Goal: Task Accomplishment & Management: Manage account settings

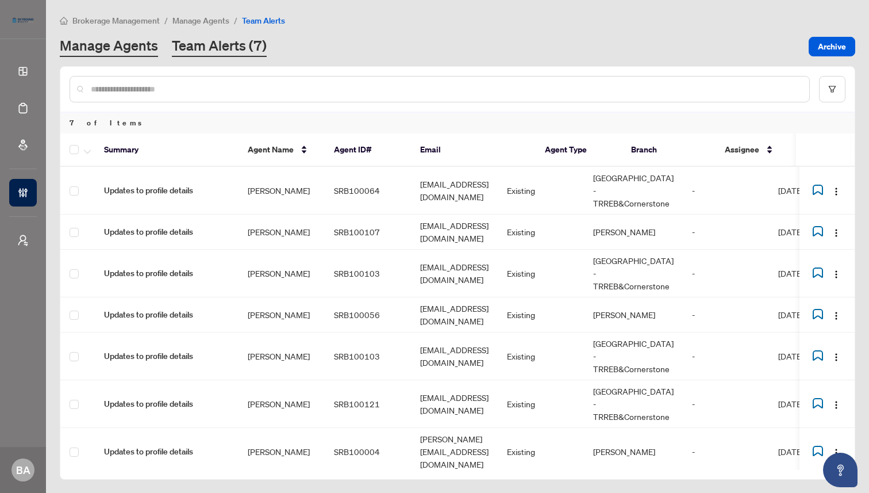
click at [119, 42] on link "Manage Agents" at bounding box center [109, 46] width 98 height 21
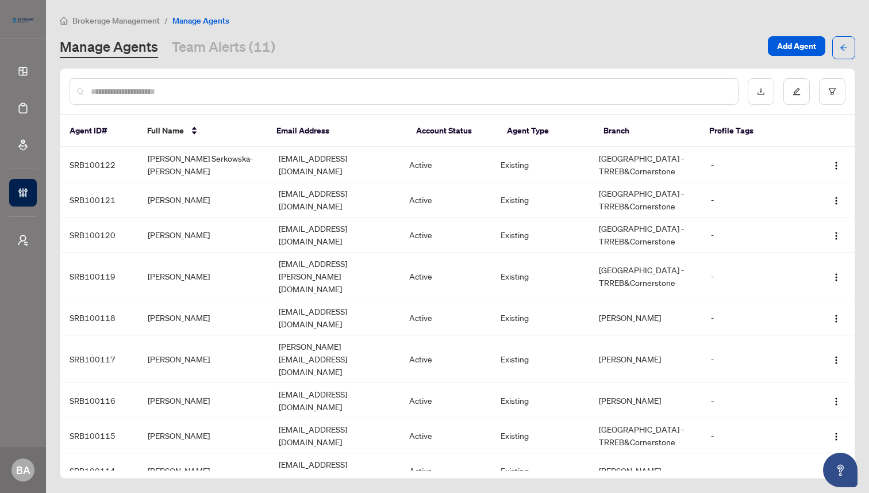
click at [146, 92] on input "text" at bounding box center [410, 91] width 638 height 13
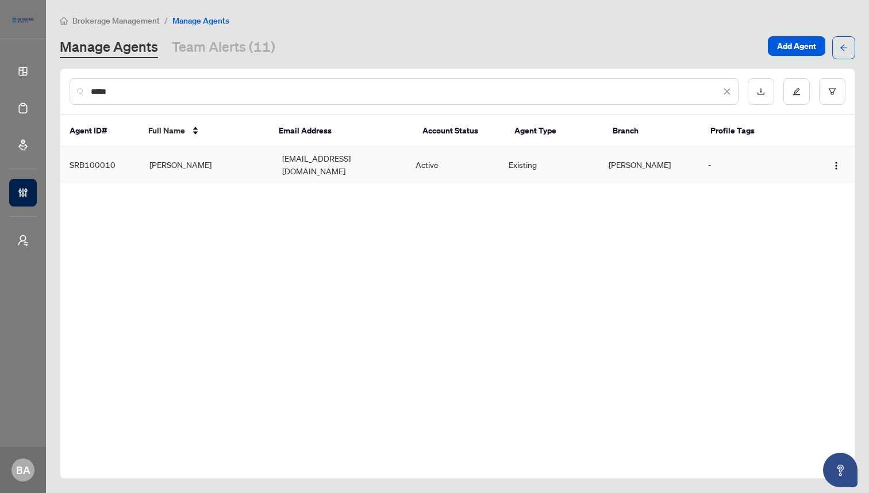
type input "*****"
click at [241, 160] on td "[PERSON_NAME]" at bounding box center [206, 164] width 133 height 35
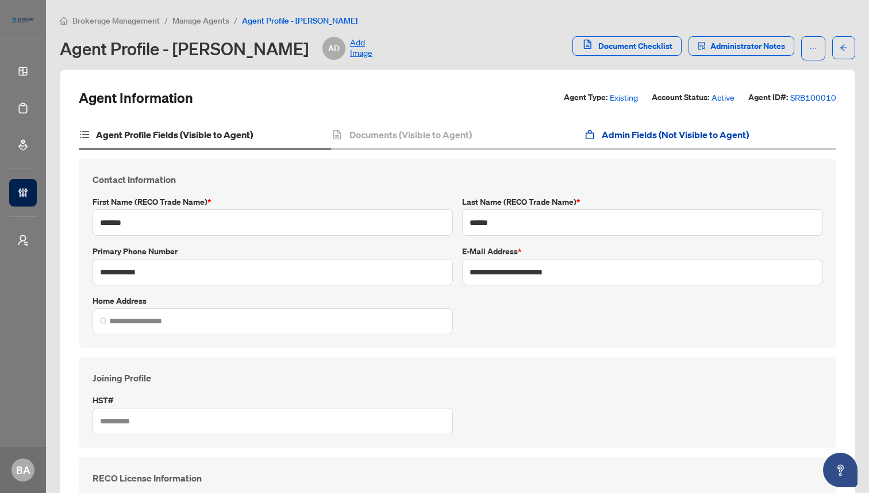
click at [627, 133] on h4 "Admin Fields (Not Visible to Agent)" at bounding box center [675, 135] width 147 height 14
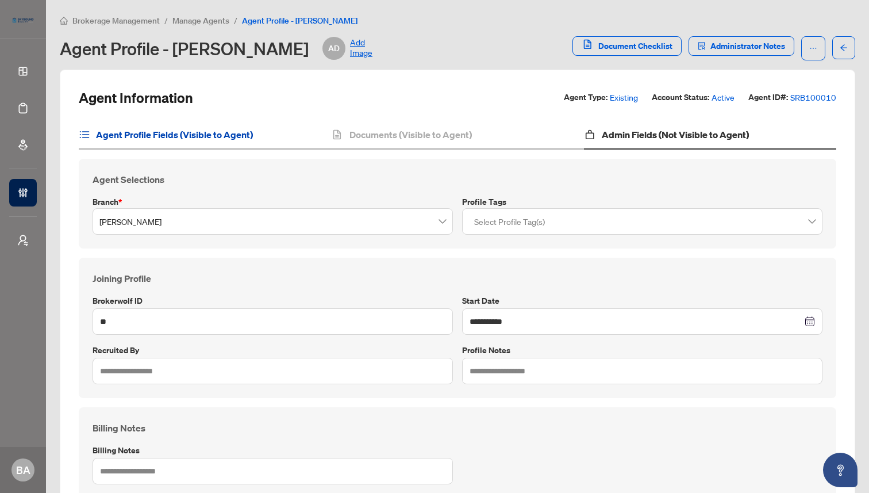
click at [211, 133] on h4 "Agent Profile Fields (Visible to Agent)" at bounding box center [174, 135] width 157 height 14
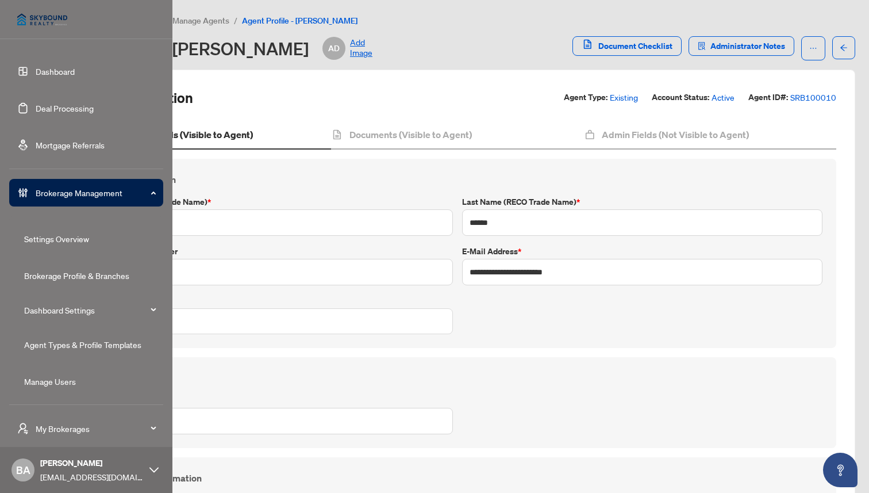
click at [41, 67] on link "Dashboard" at bounding box center [55, 71] width 39 height 10
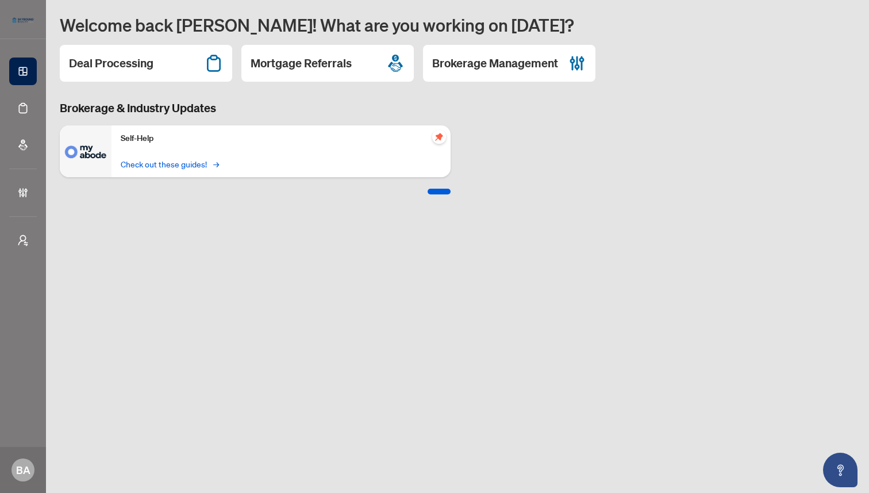
click at [208, 163] on link "Check out these guides! →" at bounding box center [169, 164] width 97 height 13
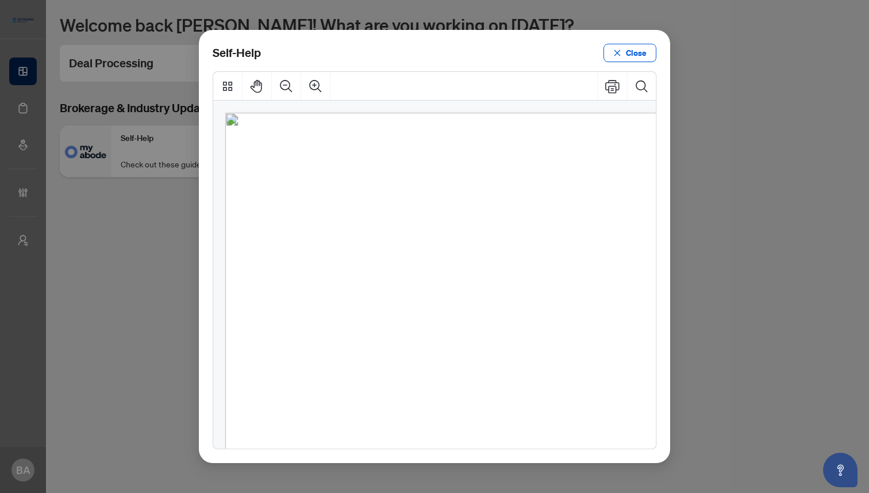
click at [421, 201] on span "How to upload a listing transaction" at bounding box center [388, 203] width 168 height 13
click at [381, 238] on span "Navigating the deal dashboard" at bounding box center [377, 235] width 147 height 13
click at [621, 52] on icon "close" at bounding box center [617, 53] width 8 height 8
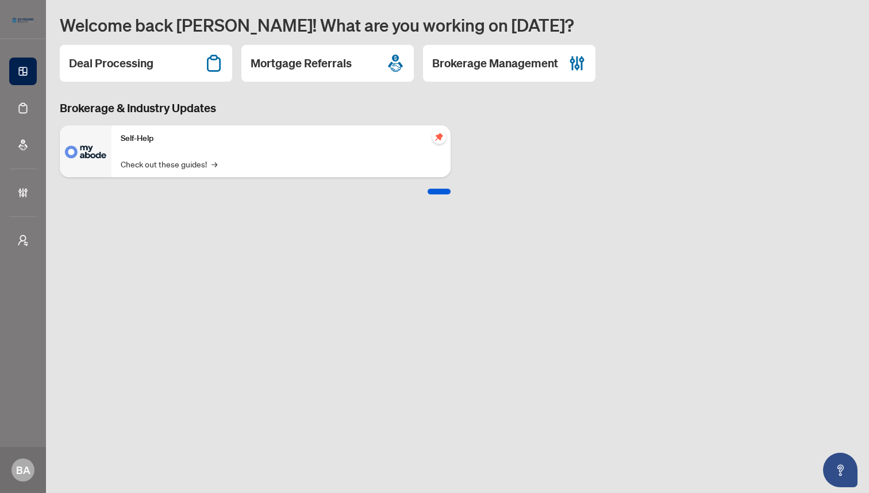
click at [386, 156] on div "Self-Help Check out these guides! →" at bounding box center [281, 151] width 339 height 52
click at [181, 162] on link "Check out these guides! →" at bounding box center [169, 164] width 97 height 13
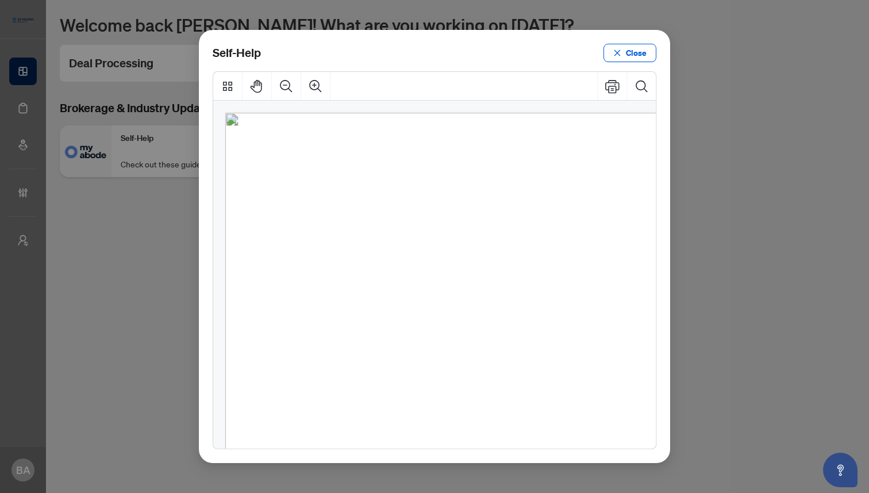
click at [328, 204] on span "How to upload a listing transaction" at bounding box center [388, 203] width 168 height 13
click at [367, 238] on span "Navigating the deal dashboard" at bounding box center [377, 235] width 147 height 13
click at [386, 234] on span "Navigating the deal dashboard" at bounding box center [377, 235] width 147 height 13
click at [387, 267] on span "How to upload a deal transaction" at bounding box center [383, 268] width 159 height 13
click at [622, 51] on button "Close" at bounding box center [630, 53] width 53 height 18
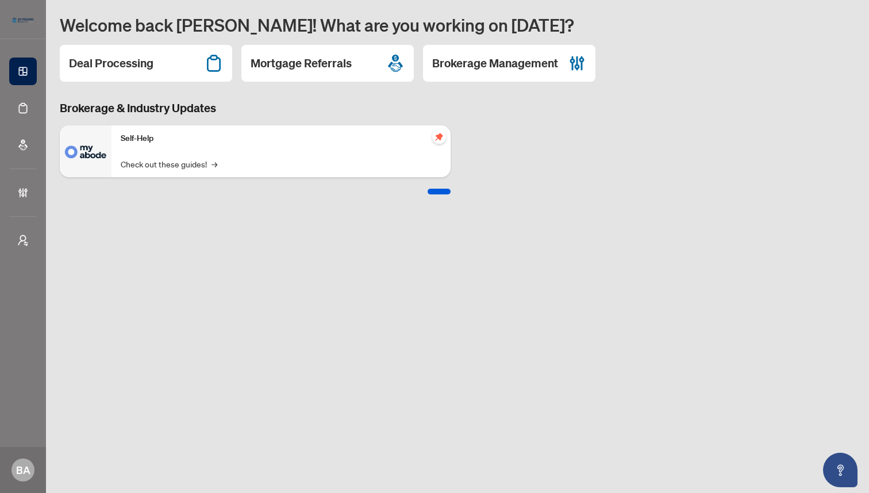
click at [120, 227] on main "Welcome back Bonnie! What are you working on today? Deal Processing Mortgage Re…" at bounding box center [457, 246] width 823 height 493
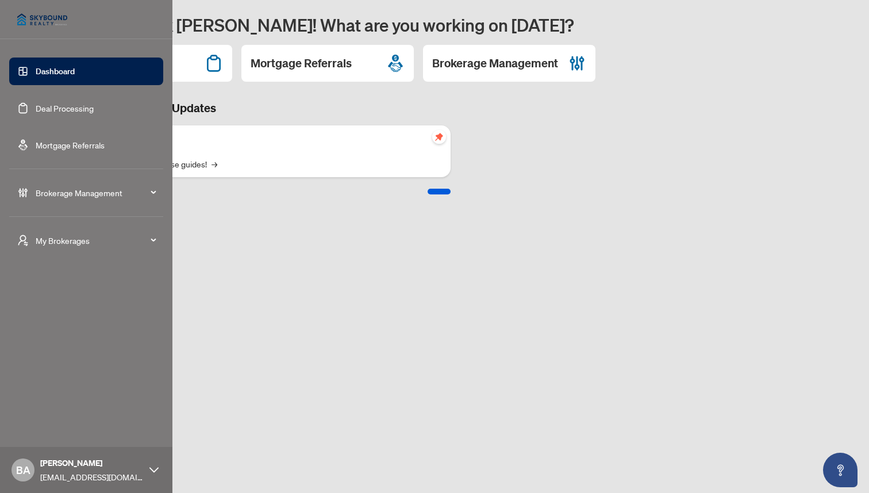
click at [47, 105] on link "Deal Processing" at bounding box center [65, 108] width 58 height 10
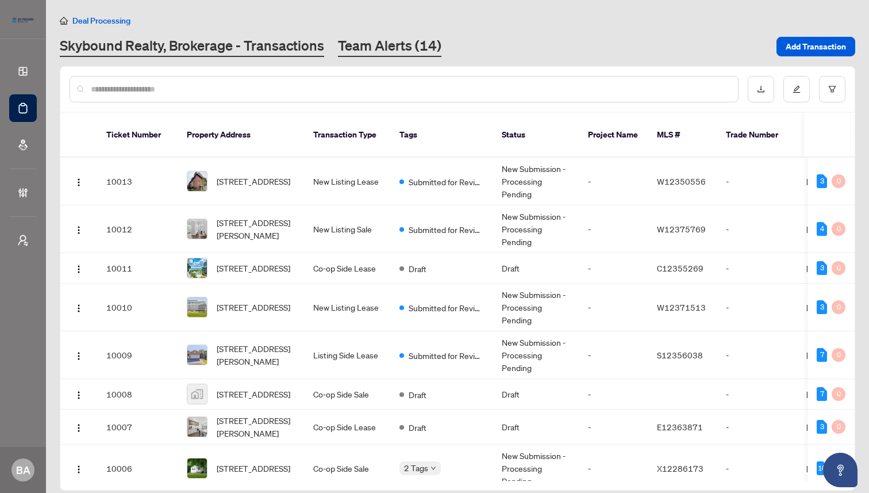
click at [400, 45] on link "Team Alerts (14)" at bounding box center [389, 46] width 103 height 21
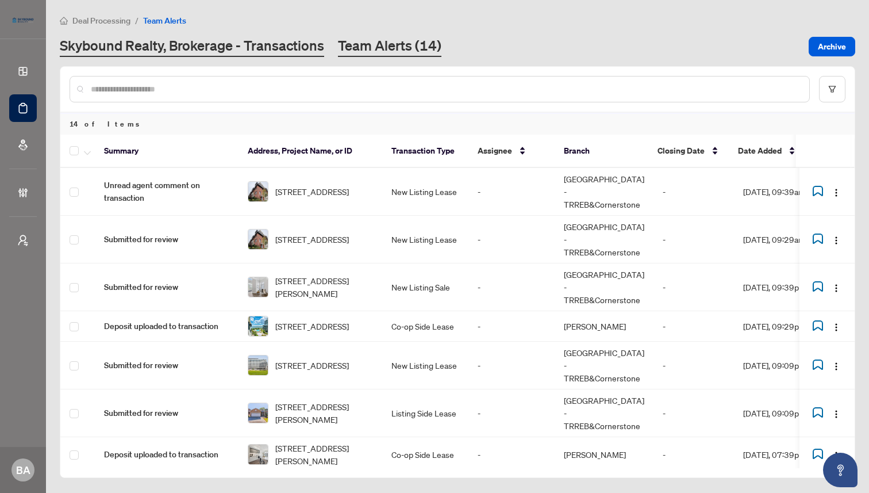
click at [237, 43] on link "Skybound Realty, Brokerage - Transactions" at bounding box center [192, 46] width 264 height 21
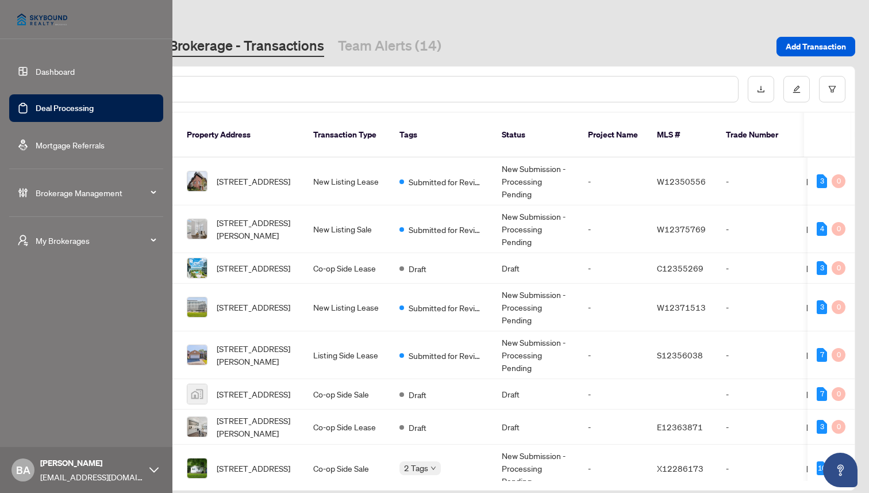
click at [37, 66] on link "Dashboard" at bounding box center [55, 71] width 39 height 10
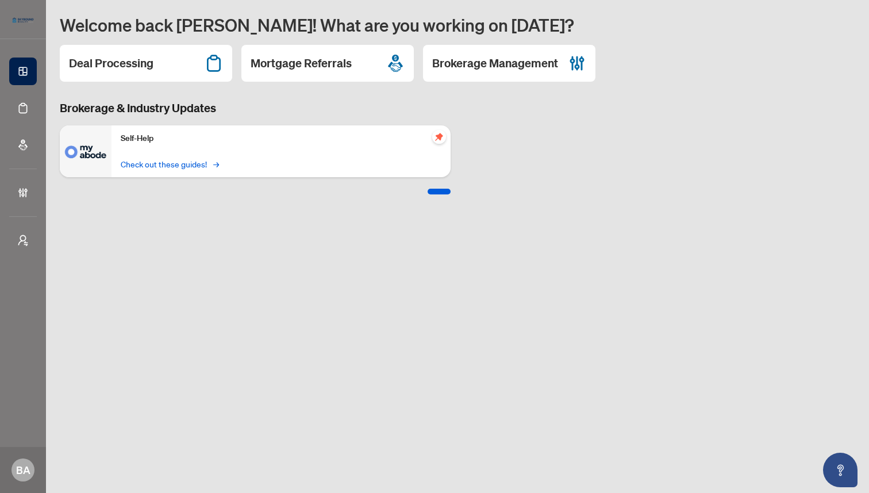
click at [197, 166] on link "Check out these guides! →" at bounding box center [169, 164] width 97 height 13
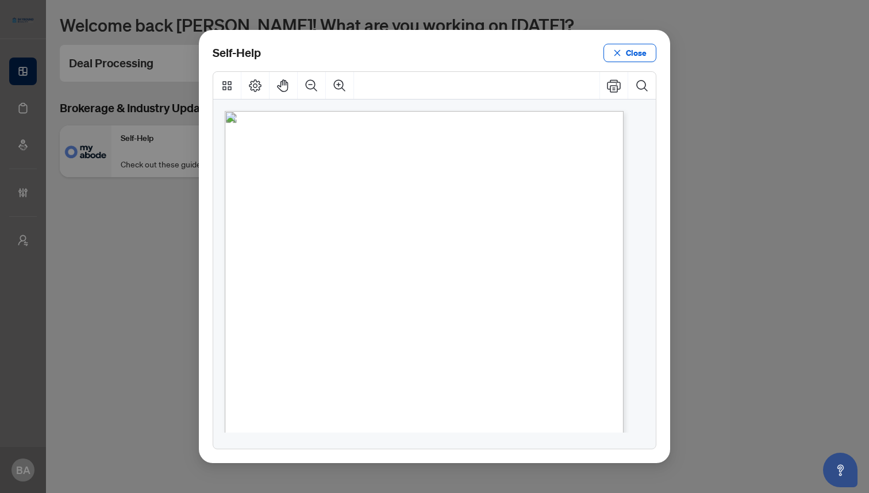
click at [339, 193] on span "How to upload a listing transaction" at bounding box center [376, 193] width 160 height 12
click at [313, 225] on span "Navigating the deal dashboard" at bounding box center [366, 224] width 140 height 12
click at [341, 255] on span "How to upload a deal transaction" at bounding box center [371, 254] width 151 height 12
click at [328, 286] on span "How to action transaction requirements" at bounding box center [387, 284] width 182 height 12
click at [648, 53] on button "Close" at bounding box center [630, 53] width 53 height 18
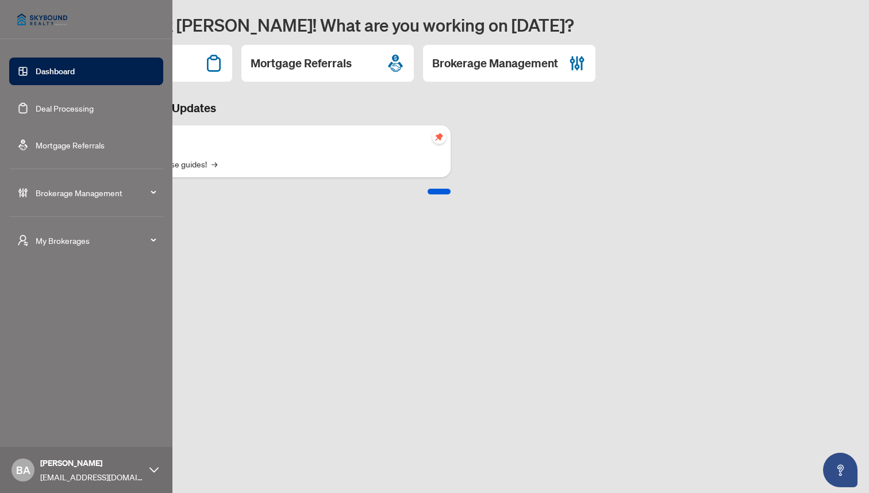
click at [60, 104] on link "Deal Processing" at bounding box center [65, 108] width 58 height 10
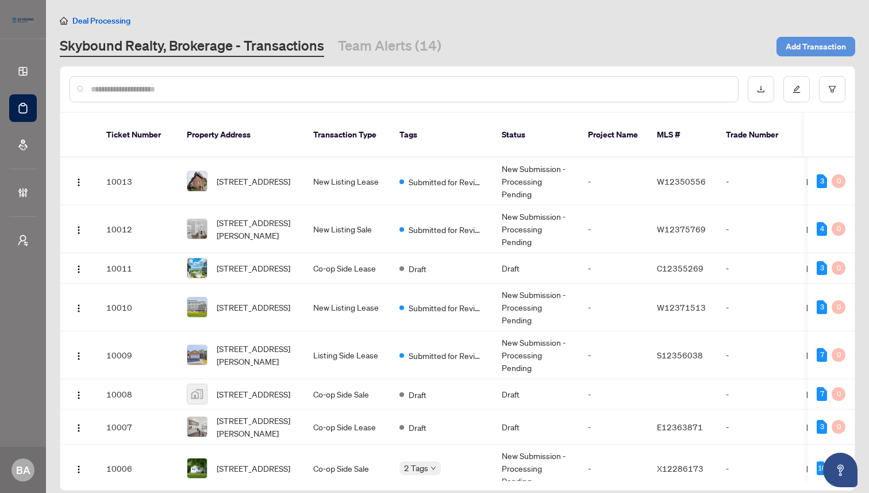
click at [808, 45] on span "Add Transaction" at bounding box center [816, 46] width 60 height 18
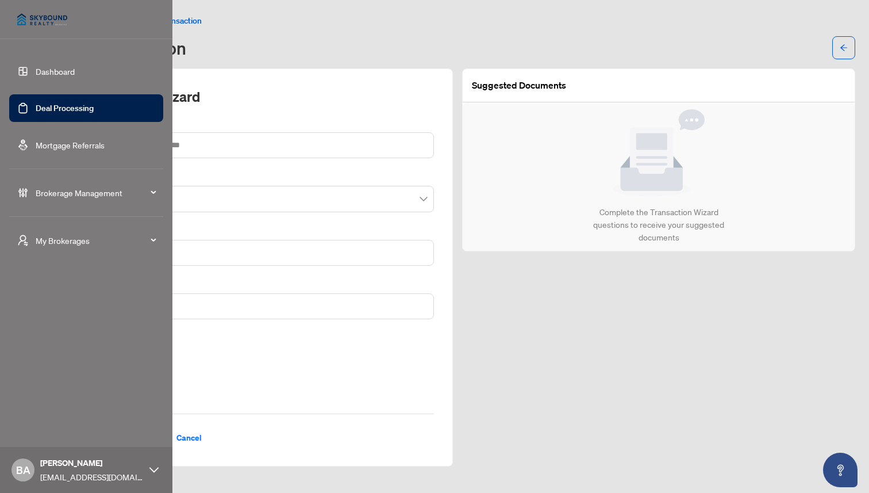
click at [46, 69] on link "Dashboard" at bounding box center [55, 71] width 39 height 10
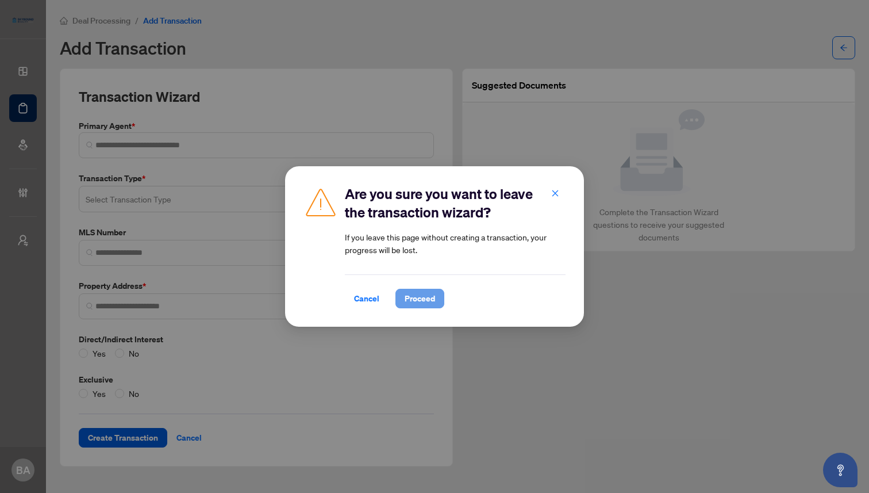
click at [420, 297] on span "Proceed" at bounding box center [420, 298] width 30 height 18
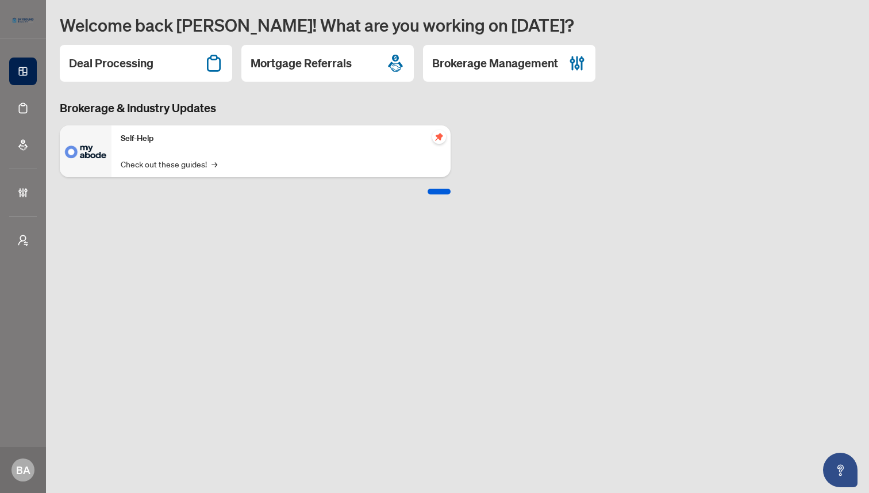
click at [173, 297] on main "Welcome back Bonnie! What are you working on today? Deal Processing Mortgage Re…" at bounding box center [457, 246] width 823 height 493
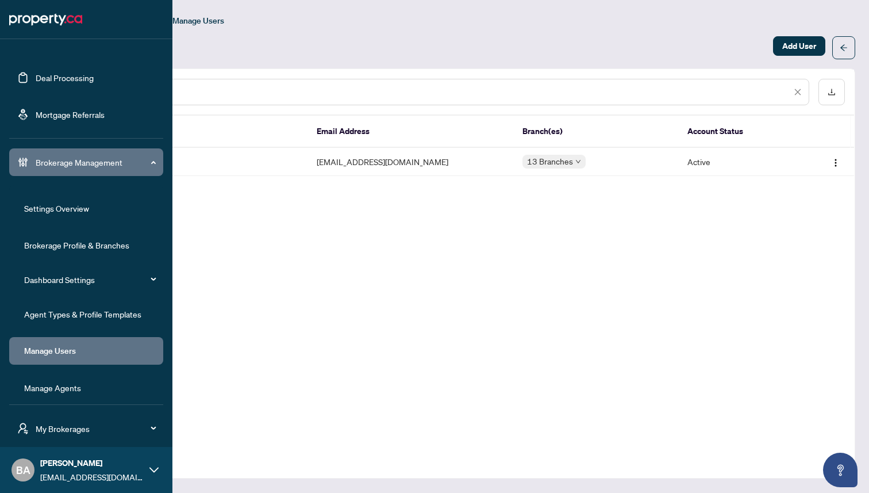
scroll to position [37, 0]
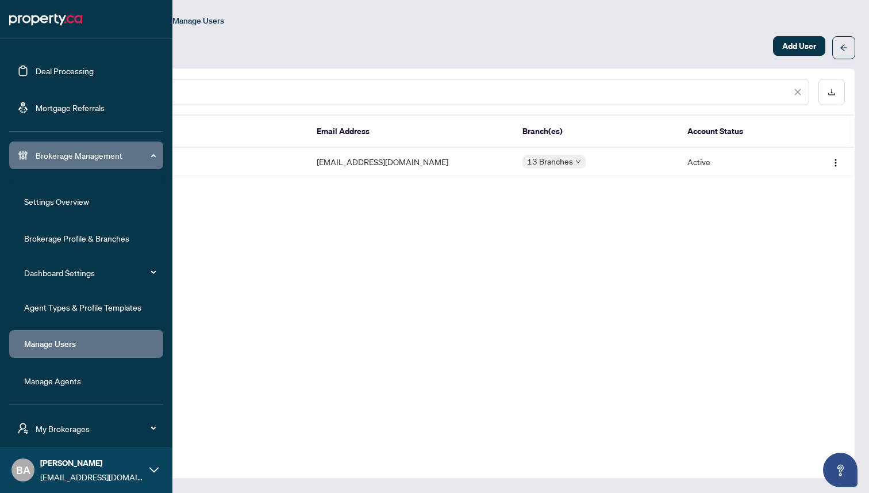
click at [37, 379] on link "Manage Agents" at bounding box center [52, 380] width 57 height 10
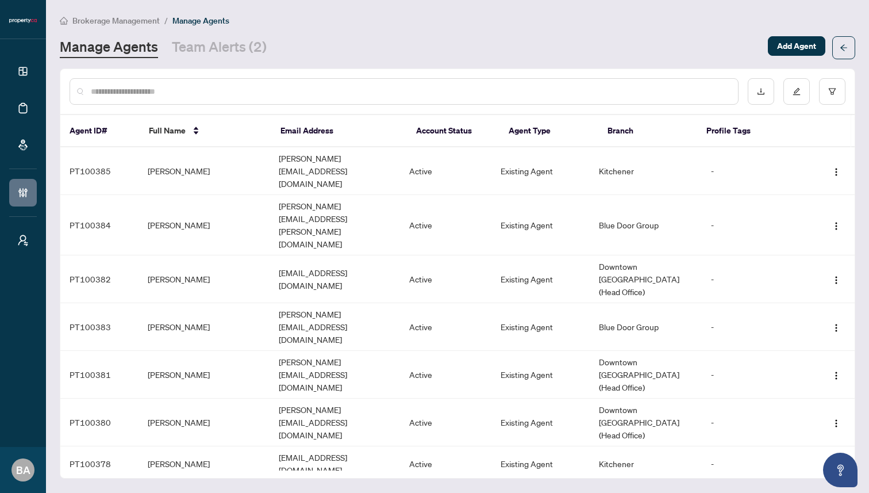
click at [205, 89] on input "text" at bounding box center [410, 91] width 638 height 13
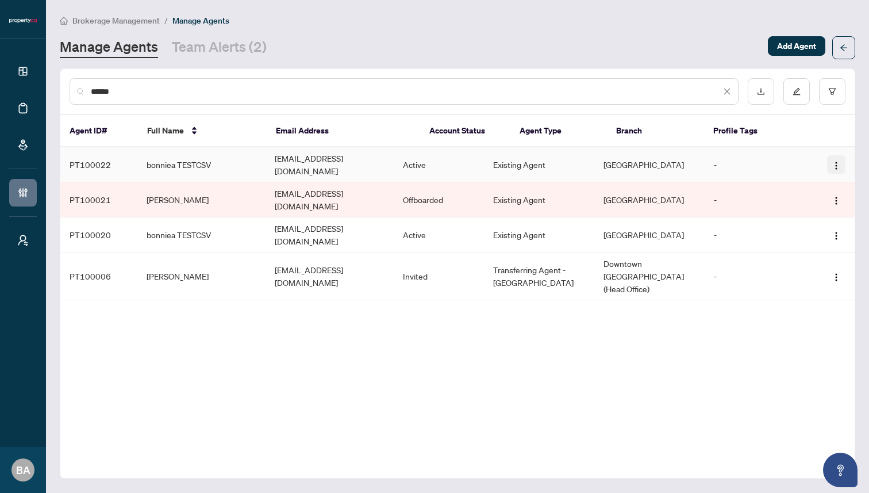
type input "******"
click at [836, 161] on img "button" at bounding box center [836, 165] width 9 height 9
click at [792, 221] on span "Offboard Agent" at bounding box center [805, 220] width 63 height 13
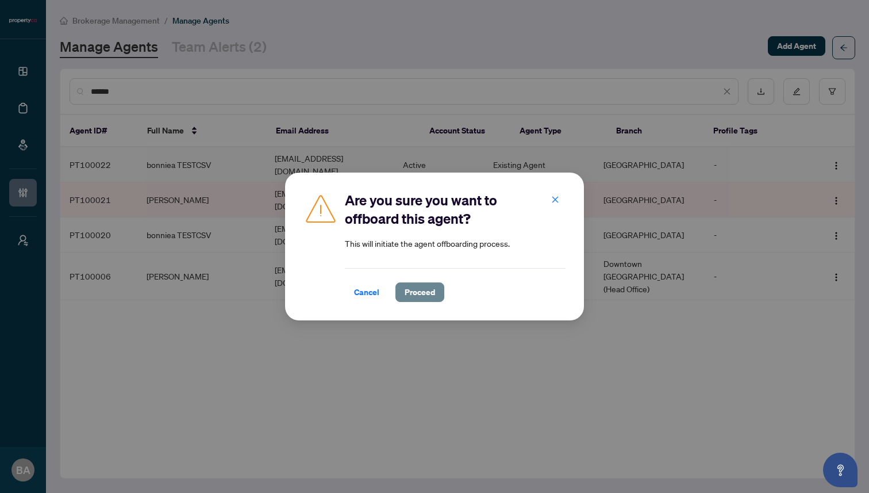
click at [423, 291] on span "Proceed" at bounding box center [420, 292] width 30 height 18
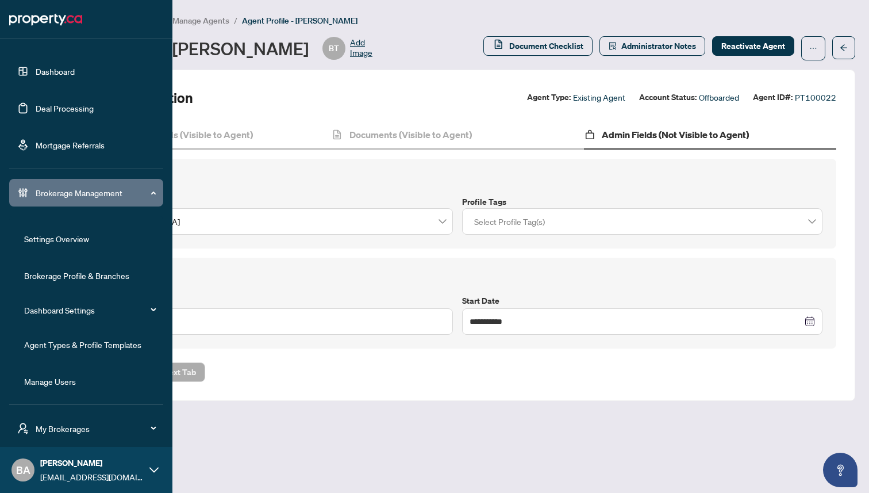
scroll to position [37, 0]
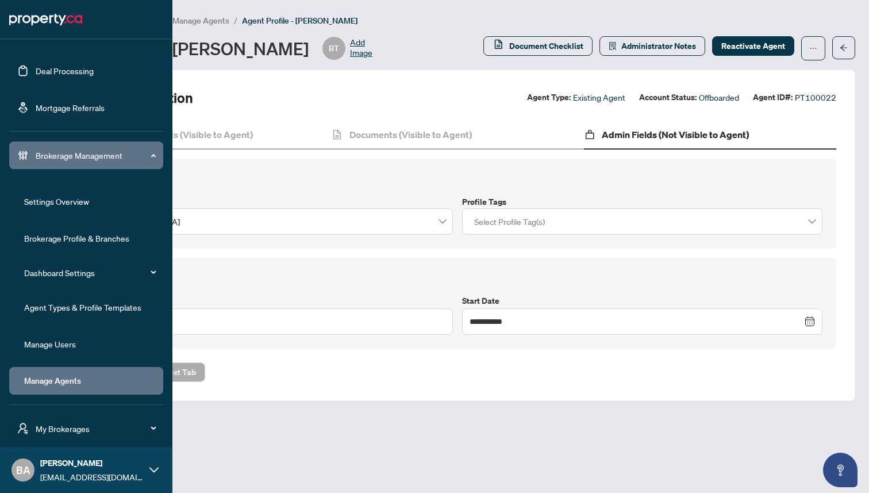
click at [49, 381] on link "Manage Agents" at bounding box center [52, 380] width 57 height 10
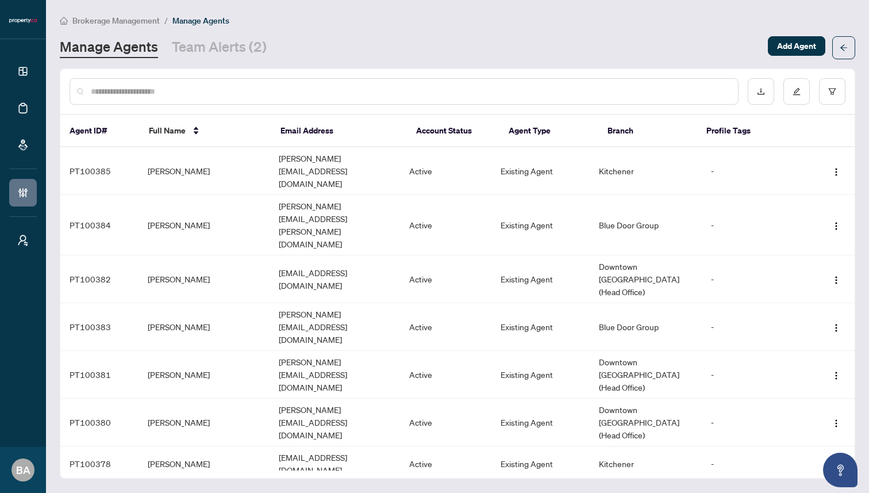
click at [569, 90] on input "text" at bounding box center [410, 91] width 638 height 13
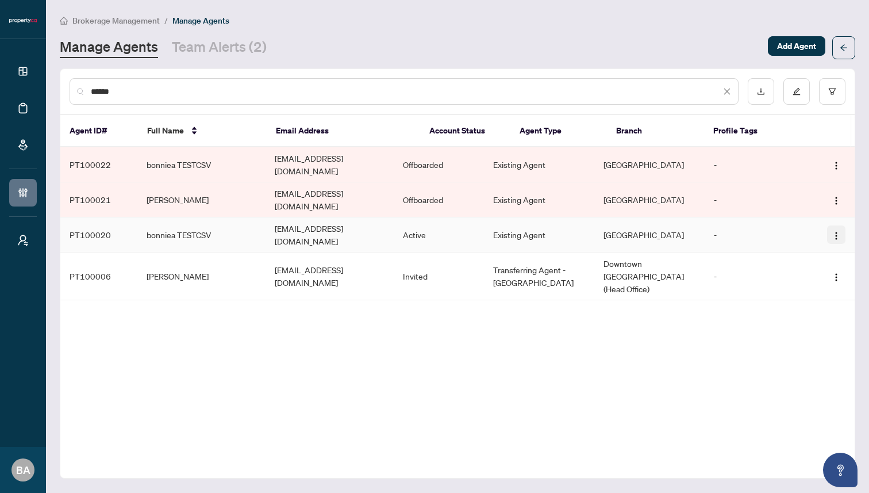
type input "******"
click at [838, 231] on img "button" at bounding box center [836, 235] width 9 height 9
click at [788, 276] on span "Offboard Agent" at bounding box center [805, 276] width 63 height 13
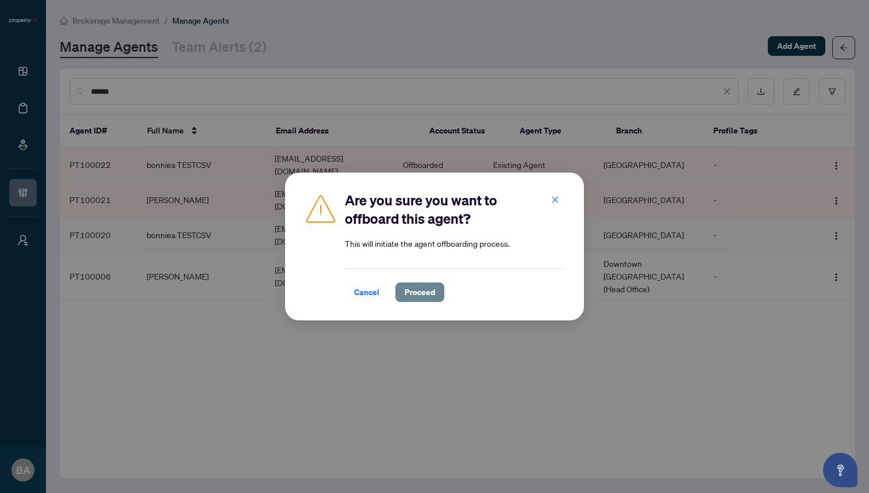
click at [414, 294] on span "Proceed" at bounding box center [420, 292] width 30 height 18
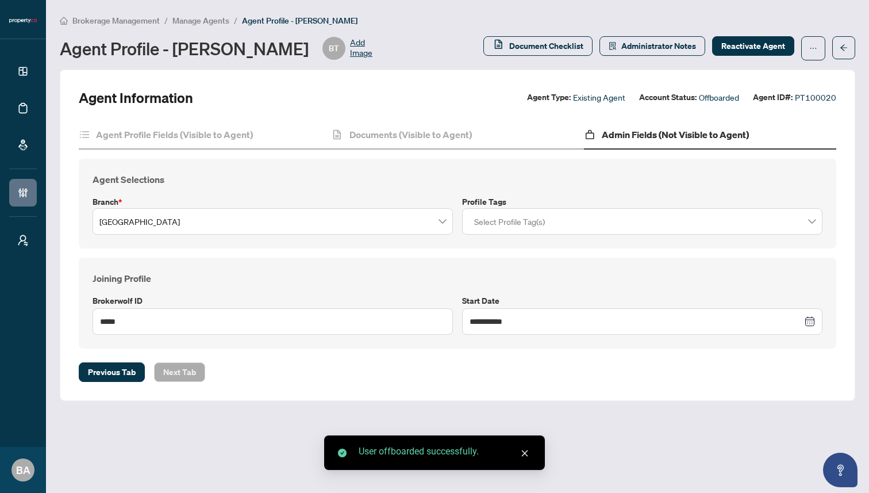
click at [208, 20] on span "Manage Agents" at bounding box center [200, 21] width 57 height 10
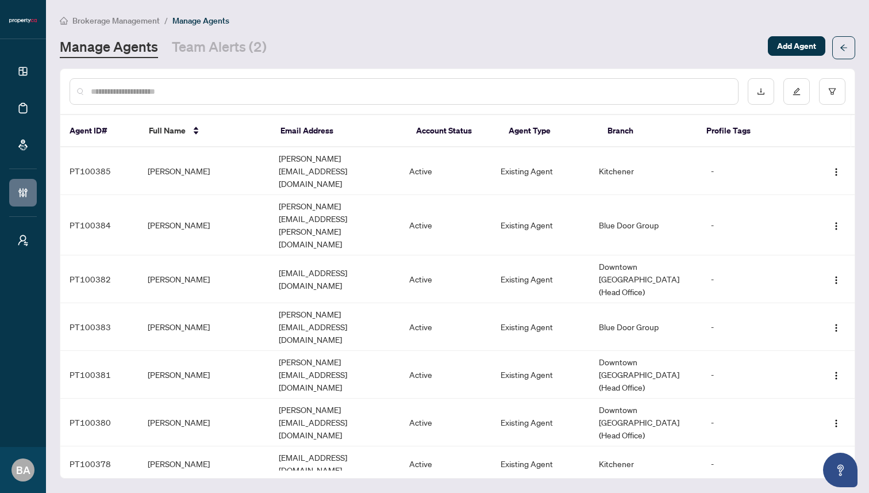
click at [220, 83] on div at bounding box center [404, 91] width 669 height 26
click at [218, 93] on input "text" at bounding box center [410, 91] width 638 height 13
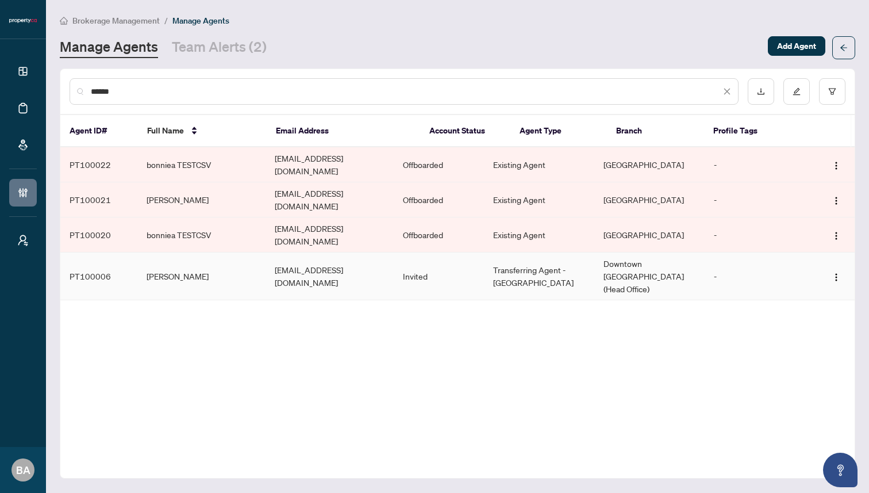
type input "******"
click at [233, 252] on td "[PERSON_NAME]" at bounding box center [201, 276] width 128 height 48
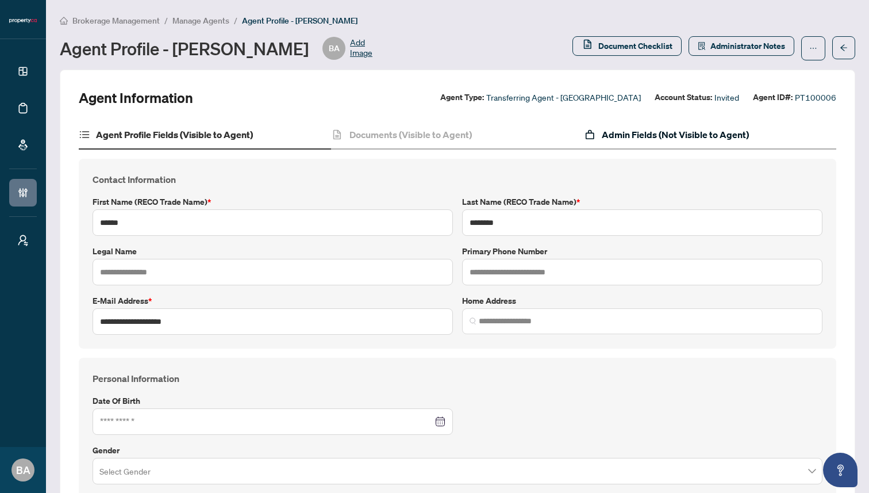
click at [669, 136] on h4 "Admin Fields (Not Visible to Agent)" at bounding box center [675, 135] width 147 height 14
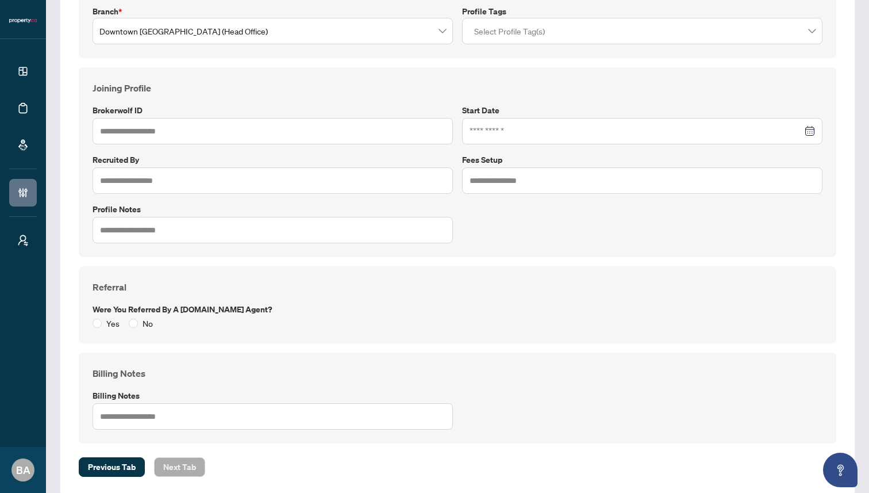
scroll to position [206, 0]
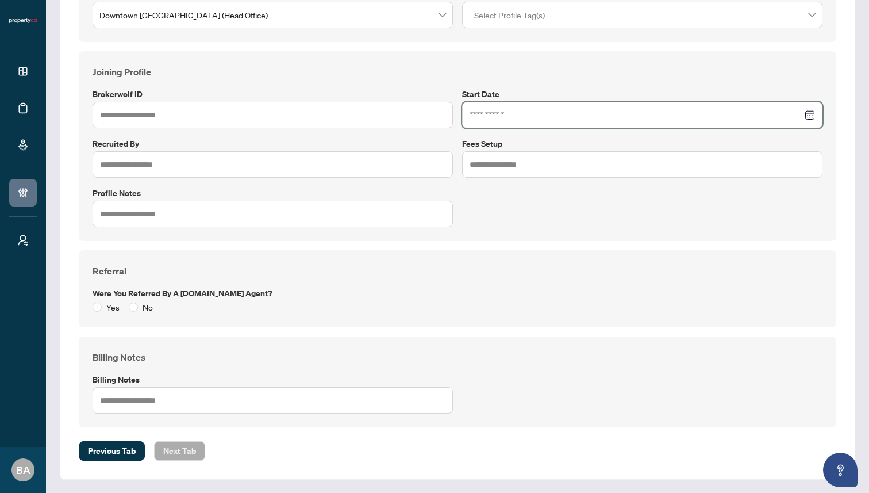
click at [499, 116] on input at bounding box center [636, 115] width 333 height 13
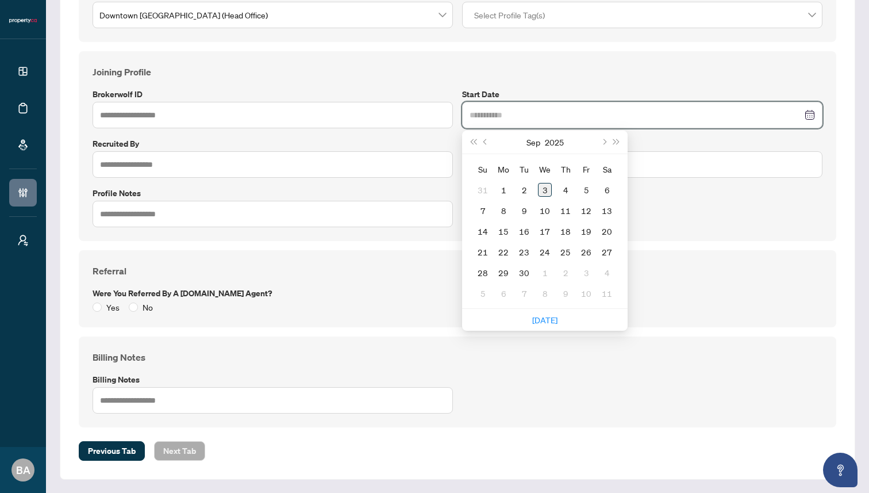
type input "**********"
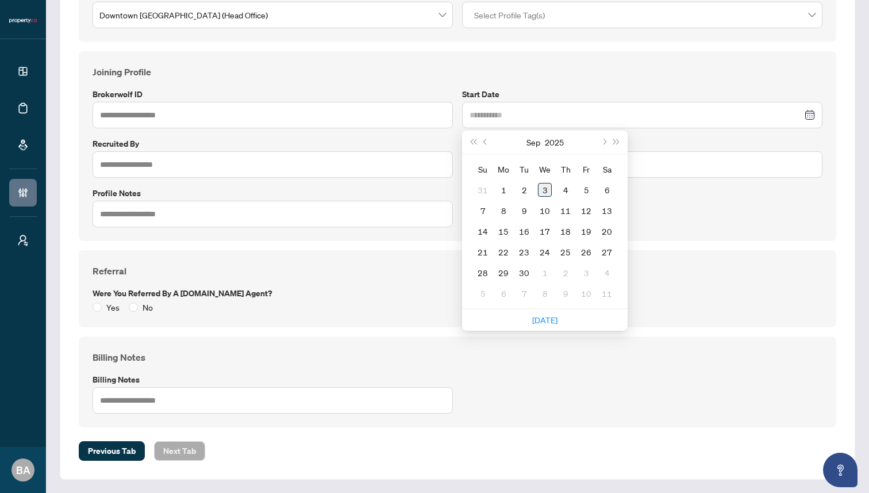
click at [547, 187] on div "3" at bounding box center [545, 190] width 14 height 14
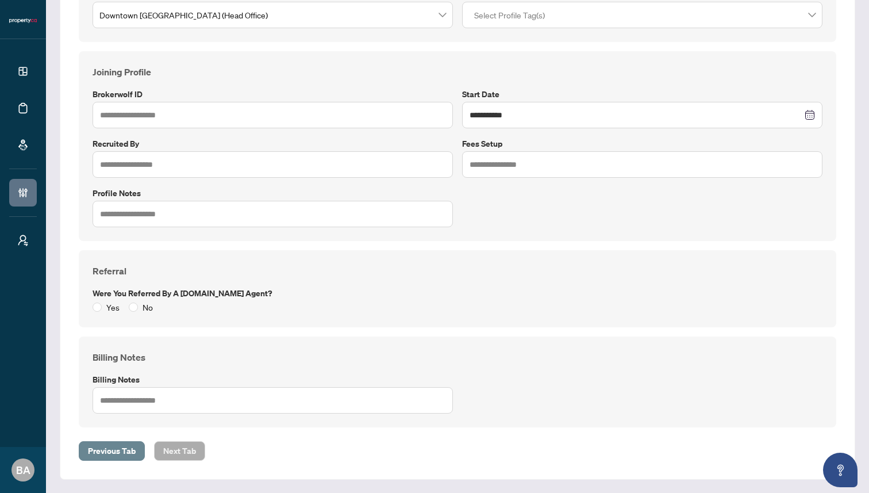
click at [112, 457] on span "Previous Tab" at bounding box center [112, 450] width 48 height 18
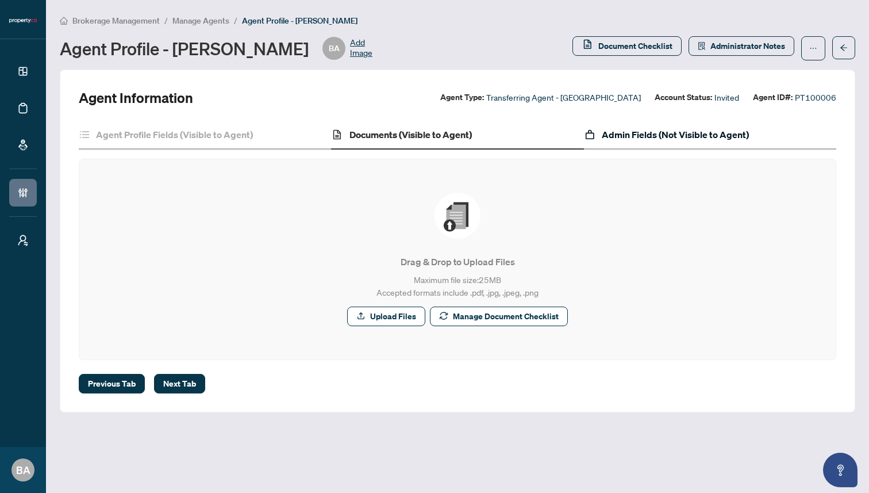
click at [674, 132] on h4 "Admin Fields (Not Visible to Agent)" at bounding box center [675, 135] width 147 height 14
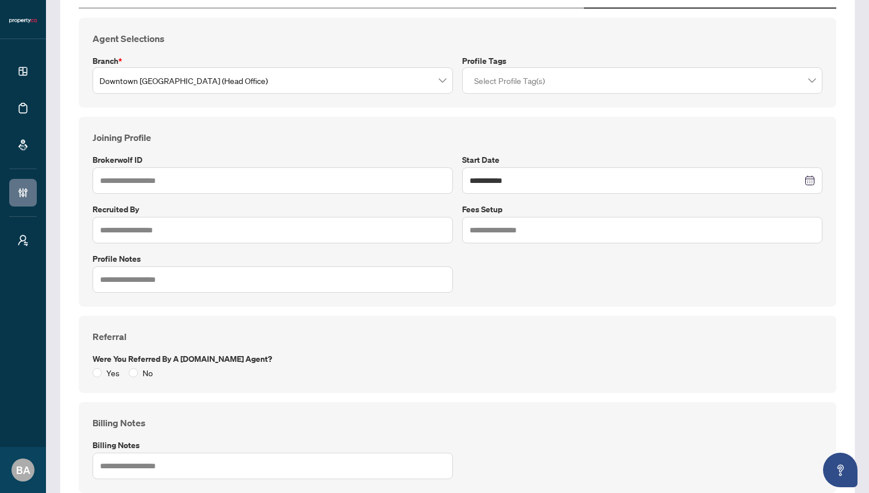
scroll to position [148, 0]
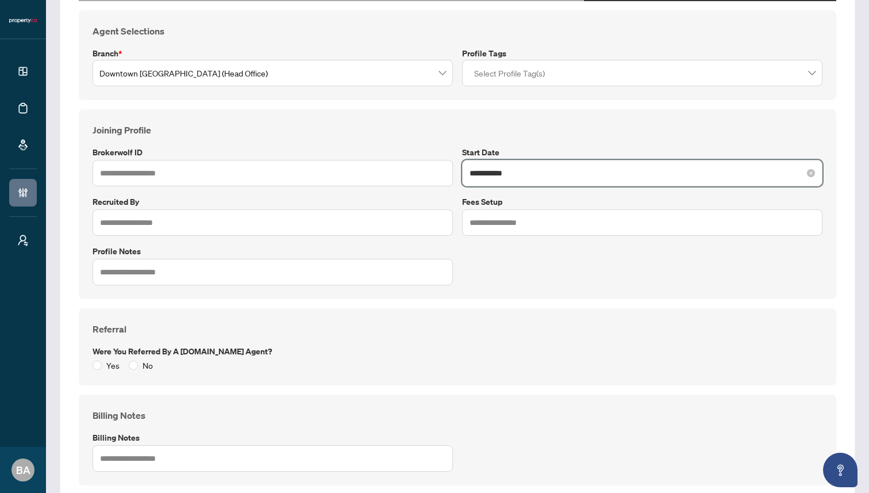
click at [557, 174] on input "**********" at bounding box center [636, 173] width 333 height 13
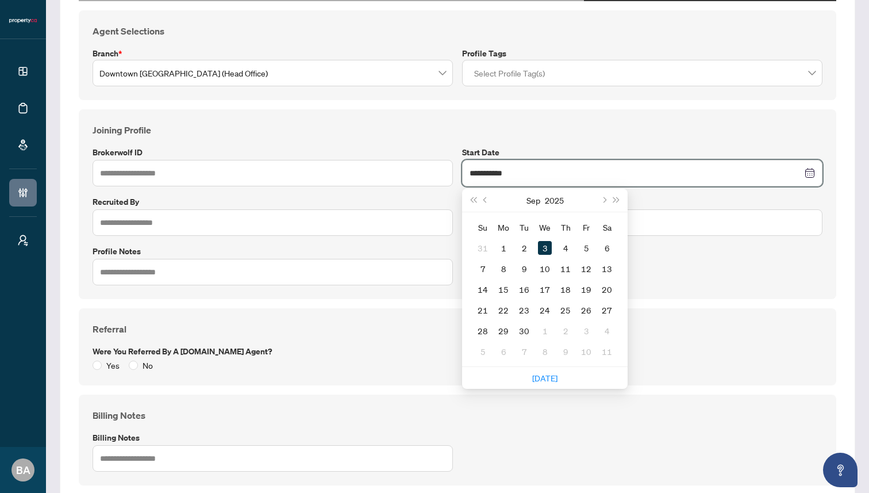
drag, startPoint x: 557, startPoint y: 174, endPoint x: 452, endPoint y: 171, distance: 105.2
click at [452, 171] on div "**********" at bounding box center [457, 204] width 739 height 162
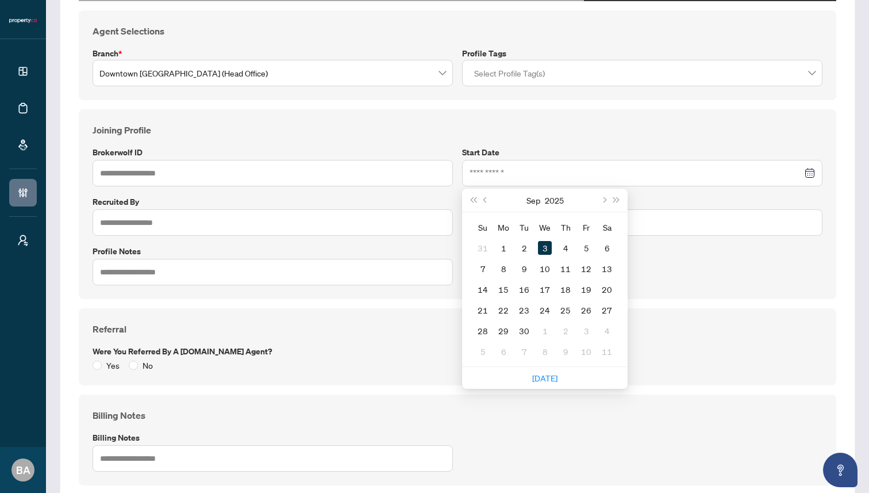
type input "**********"
click at [504, 114] on div "**********" at bounding box center [458, 204] width 758 height 190
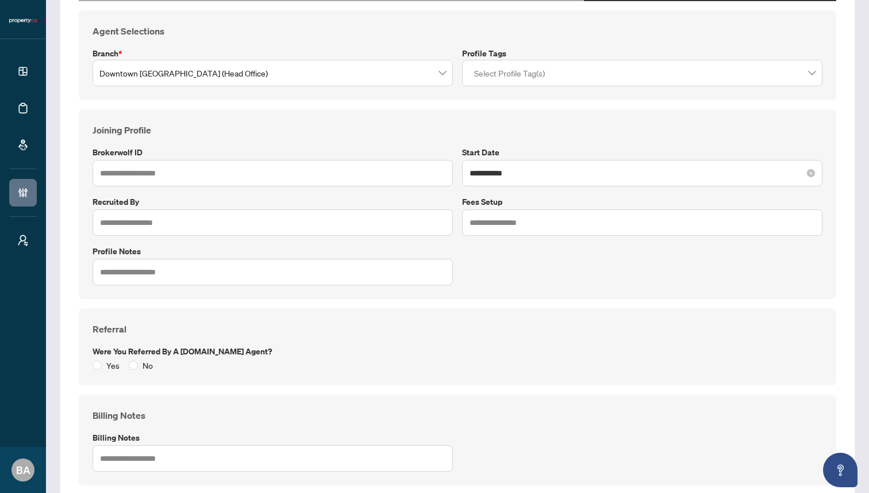
click at [535, 164] on div "**********" at bounding box center [642, 173] width 360 height 26
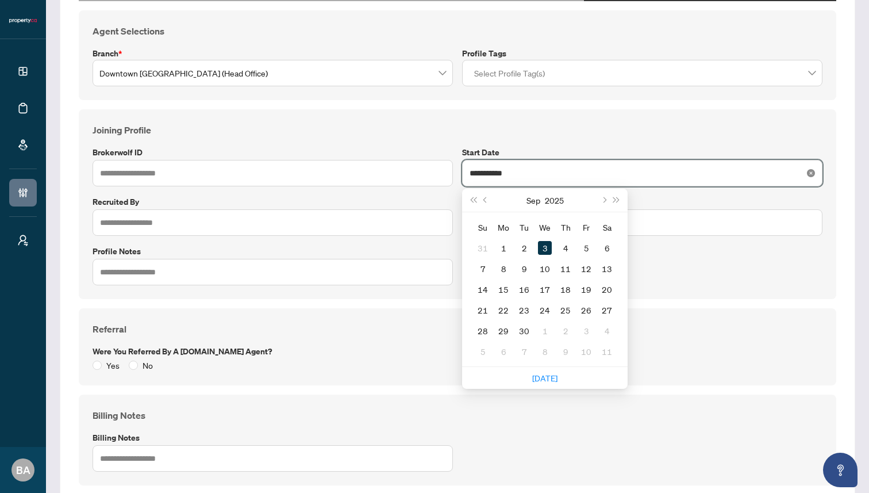
click at [812, 171] on icon "close-circle" at bounding box center [811, 173] width 8 height 8
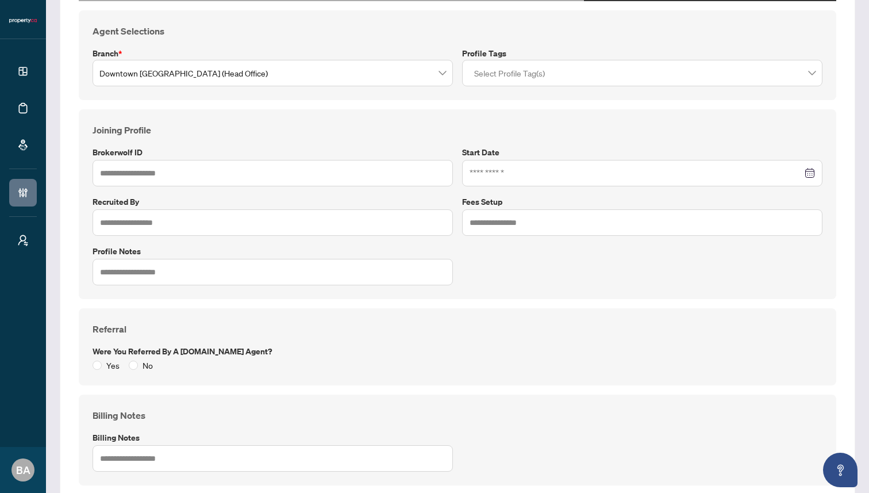
click at [648, 140] on div "Joining Profile Brokerwolf ID Start Date [DATE] Su Mo Tu We Th Fr Sa 31 1 2 3 4…" at bounding box center [457, 204] width 739 height 162
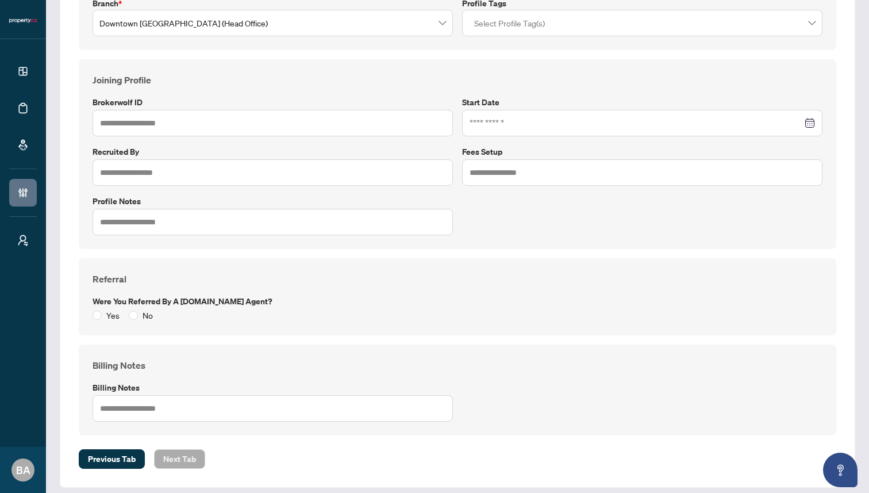
scroll to position [206, 0]
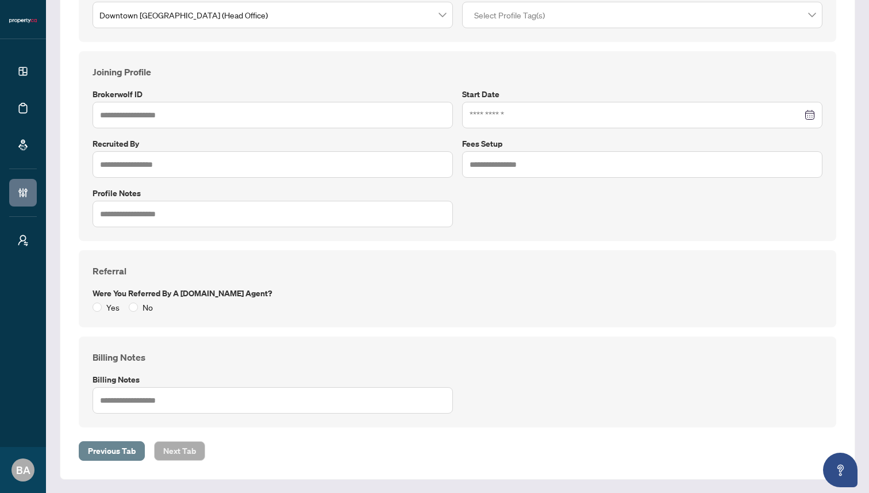
click at [120, 449] on span "Previous Tab" at bounding box center [112, 450] width 48 height 18
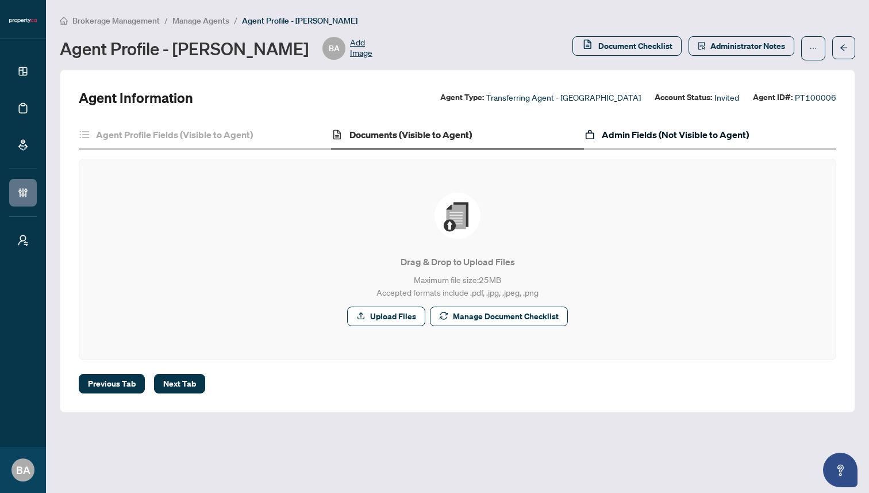
click at [647, 135] on h4 "Admin Fields (Not Visible to Agent)" at bounding box center [675, 135] width 147 height 14
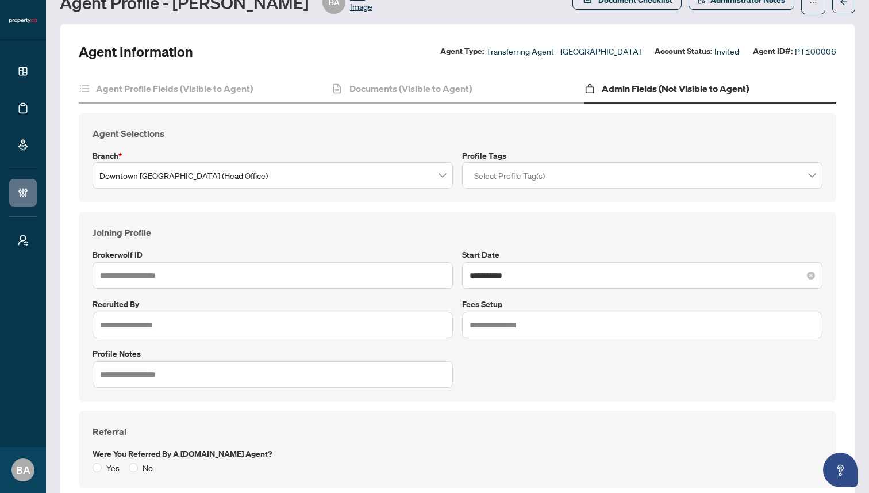
scroll to position [60, 0]
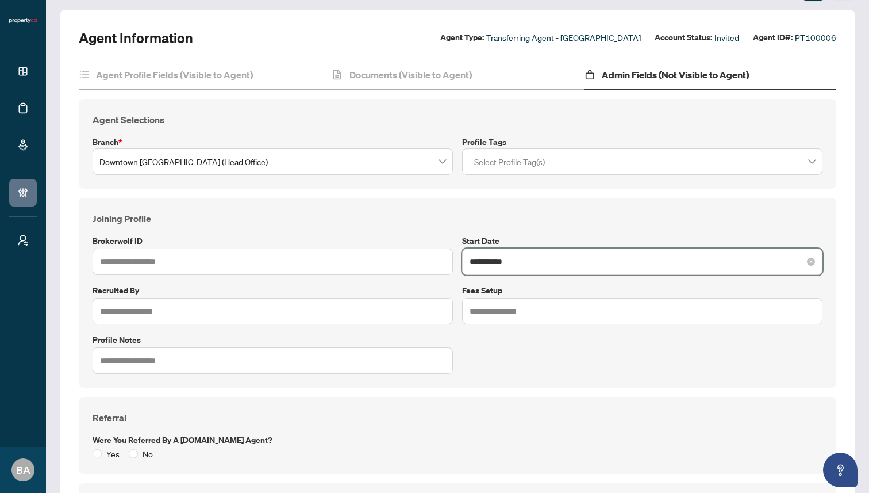
click at [519, 262] on input "**********" at bounding box center [636, 261] width 333 height 13
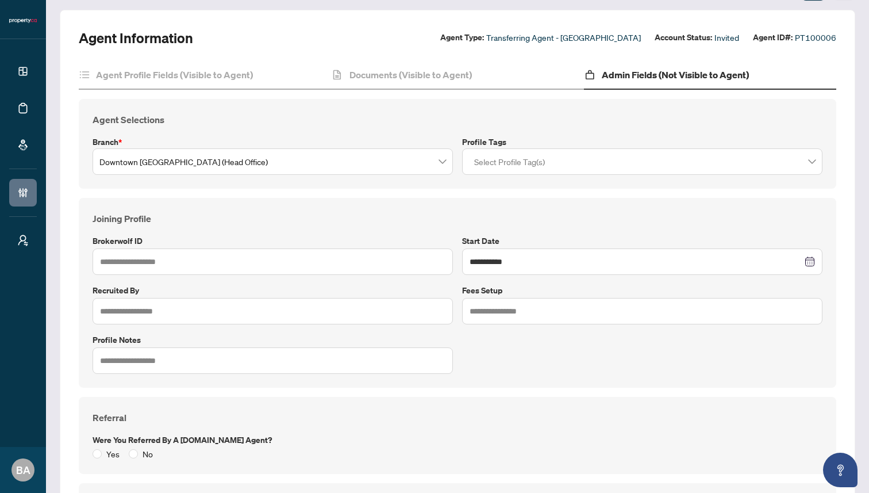
click at [429, 247] on div "Brokerwolf ID" at bounding box center [273, 255] width 370 height 40
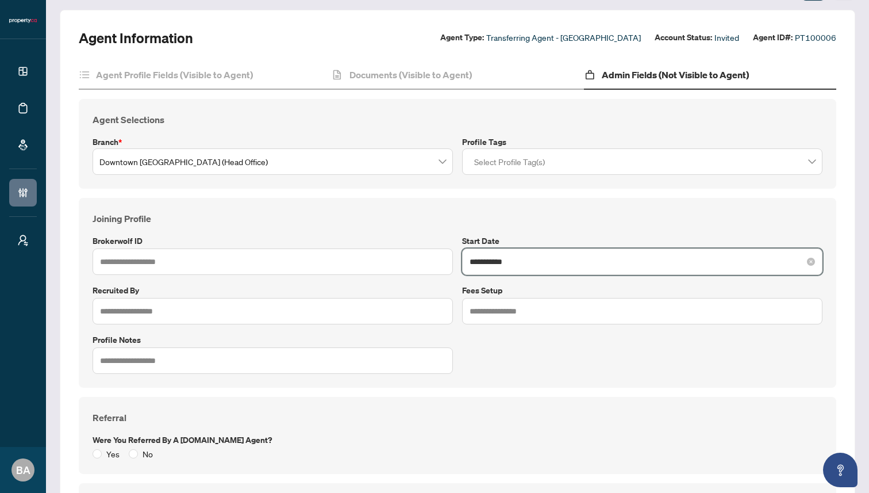
click at [477, 262] on input "**********" at bounding box center [636, 261] width 333 height 13
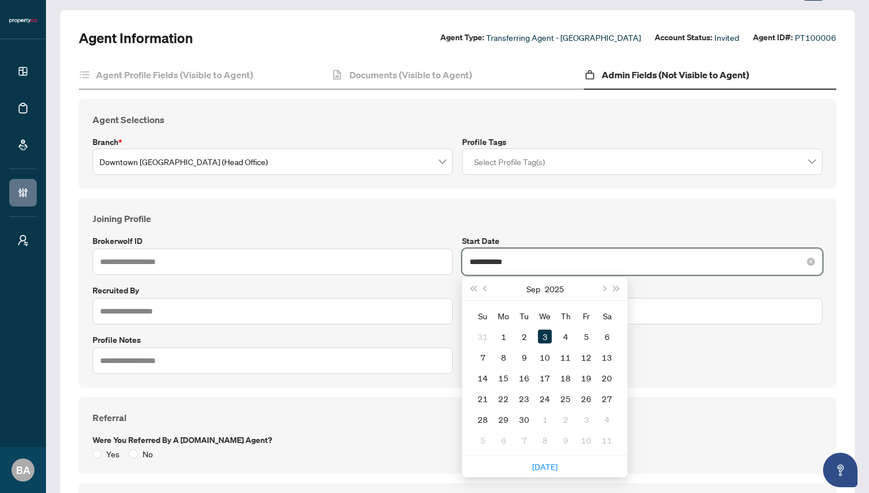
drag, startPoint x: 470, startPoint y: 262, endPoint x: 564, endPoint y: 260, distance: 94.3
click at [564, 260] on input "**********" at bounding box center [636, 261] width 333 height 13
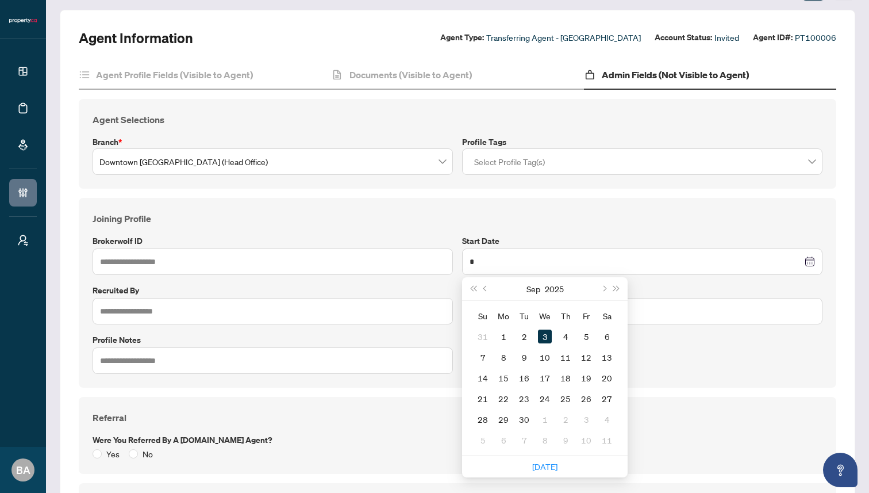
type input "**********"
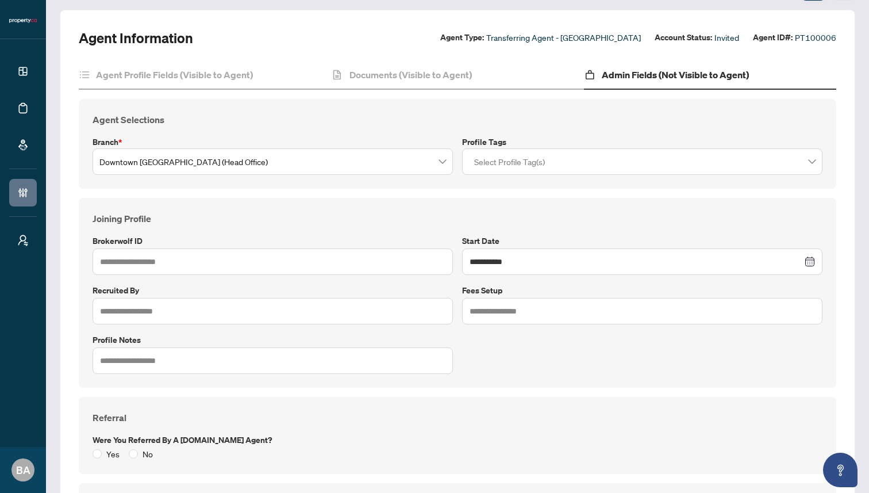
click at [588, 227] on div "**********" at bounding box center [457, 293] width 739 height 162
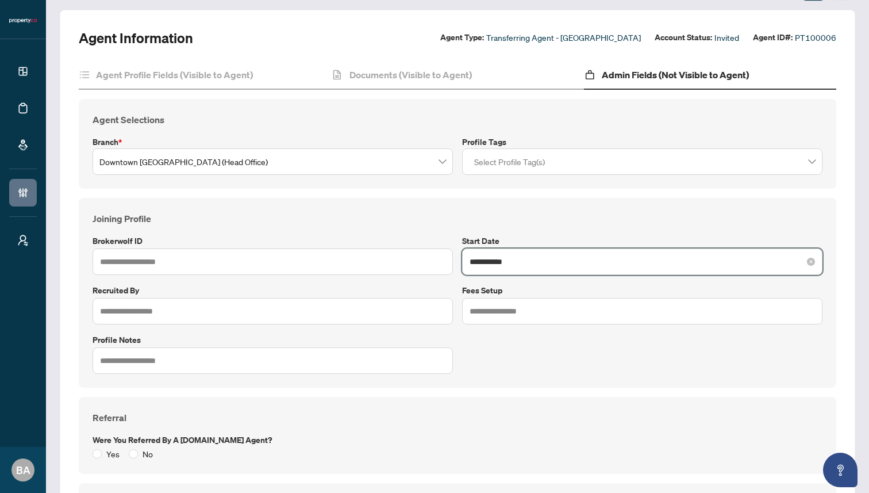
click at [531, 262] on input "**********" at bounding box center [636, 261] width 333 height 13
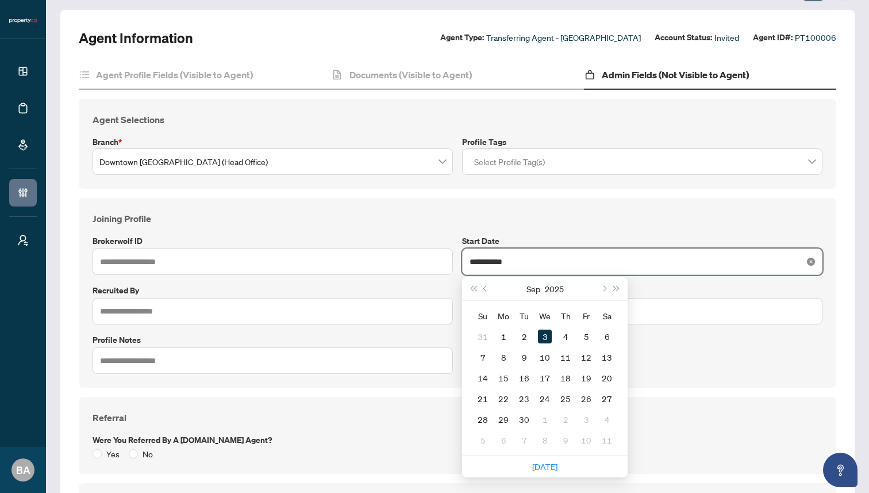
click at [809, 260] on icon "close-circle" at bounding box center [811, 262] width 8 height 8
type input "*"
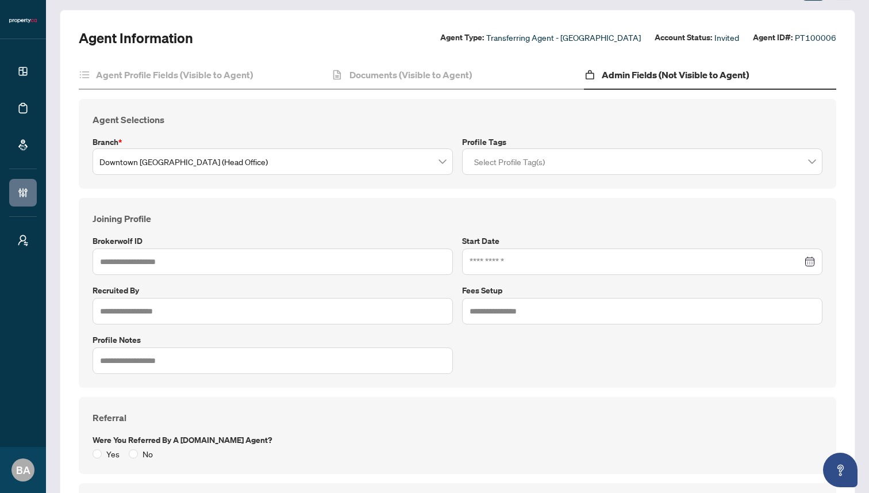
click at [638, 215] on h4 "Joining Profile" at bounding box center [458, 219] width 730 height 14
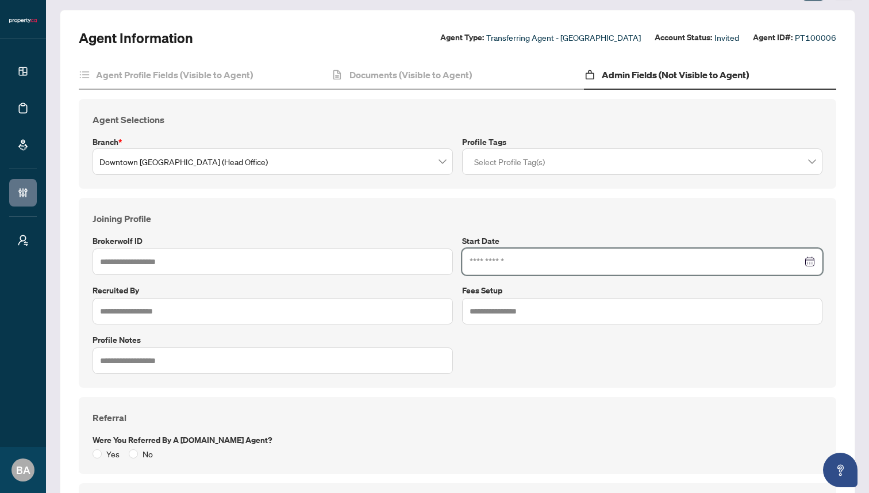
click at [509, 258] on input at bounding box center [636, 261] width 333 height 13
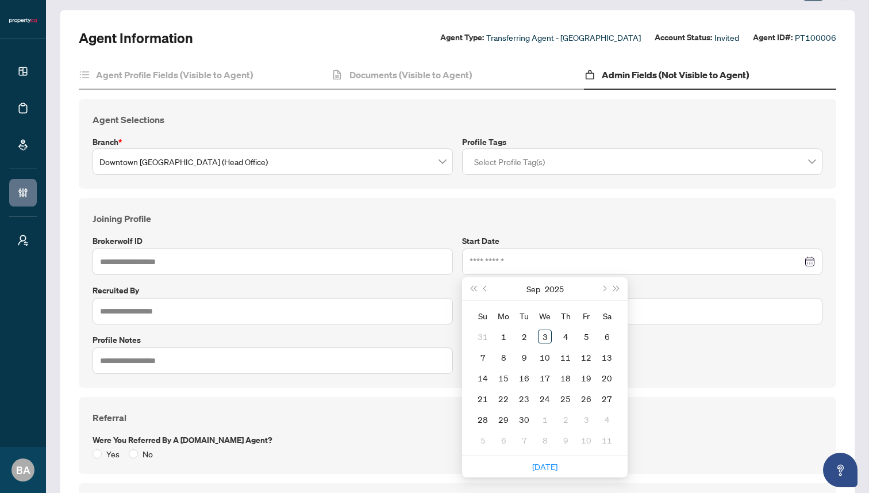
click at [531, 223] on h4 "Joining Profile" at bounding box center [458, 219] width 730 height 14
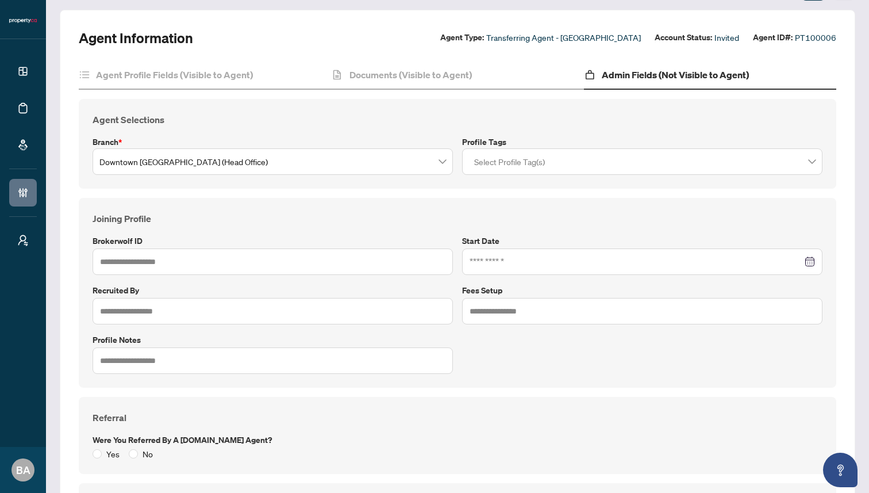
click at [383, 221] on h4 "Joining Profile" at bounding box center [458, 219] width 730 height 14
click at [160, 70] on h4 "Agent Profile Fields (Visible to Agent)" at bounding box center [174, 75] width 157 height 14
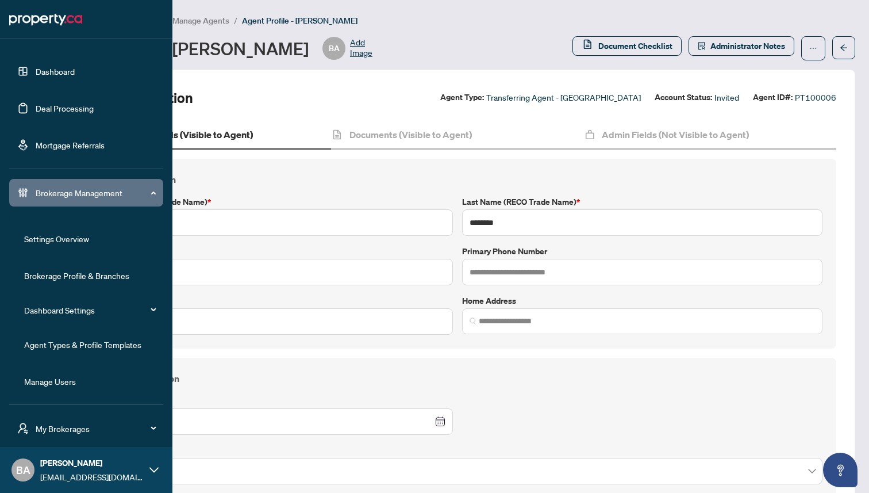
click at [66, 70] on link "Dashboard" at bounding box center [55, 71] width 39 height 10
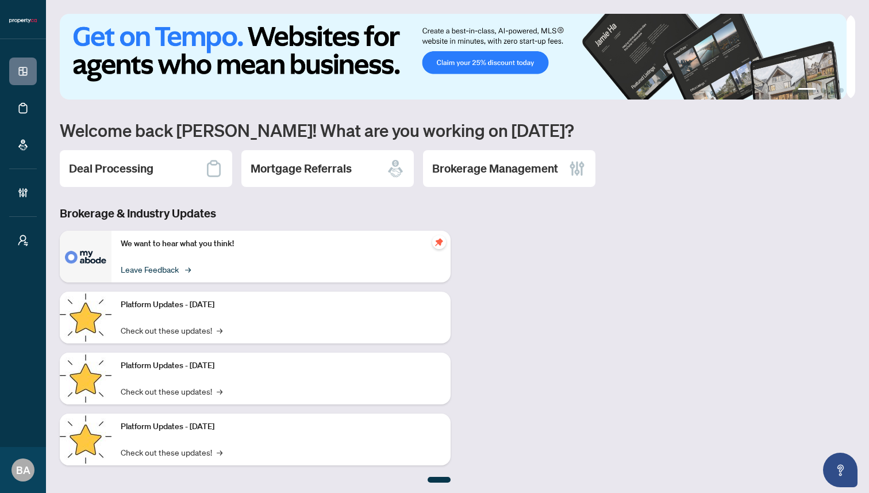
scroll to position [2, 0]
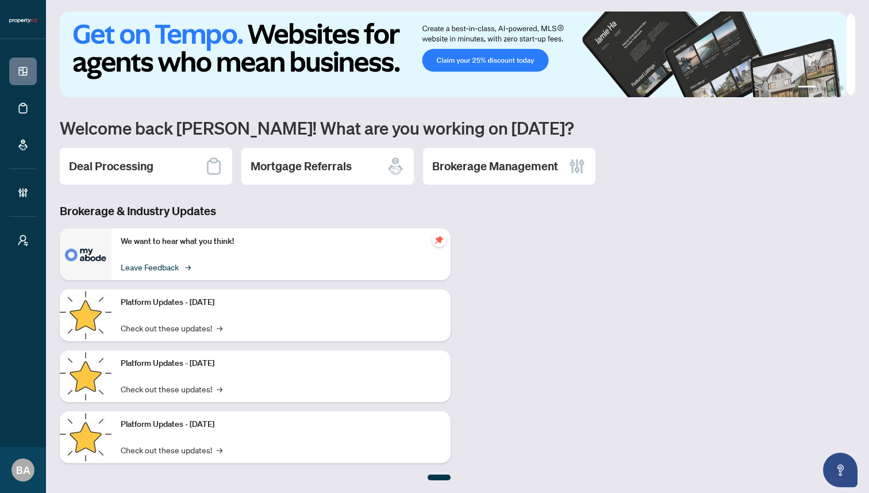
click at [182, 266] on link "Leave Feedback →" at bounding box center [155, 266] width 68 height 13
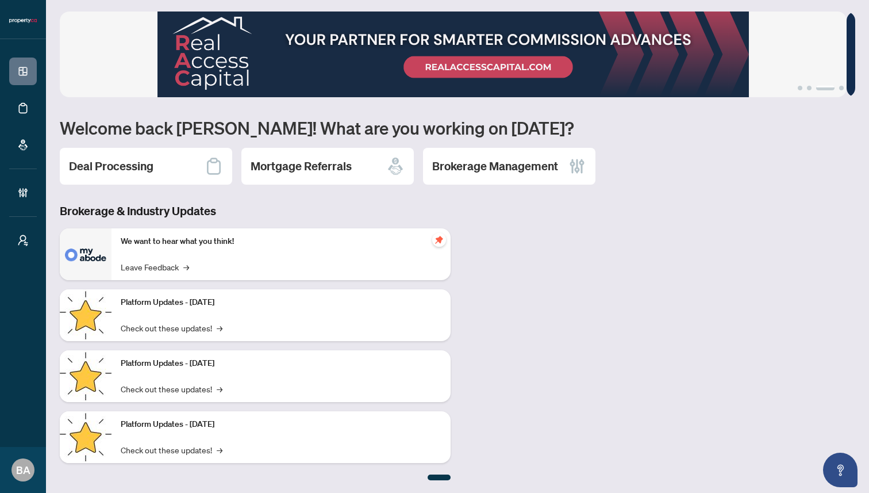
click at [268, 203] on h3 "Brokerage & Industry Updates" at bounding box center [255, 211] width 391 height 16
click at [280, 167] on h2 "Mortgage Referrals" at bounding box center [301, 166] width 101 height 16
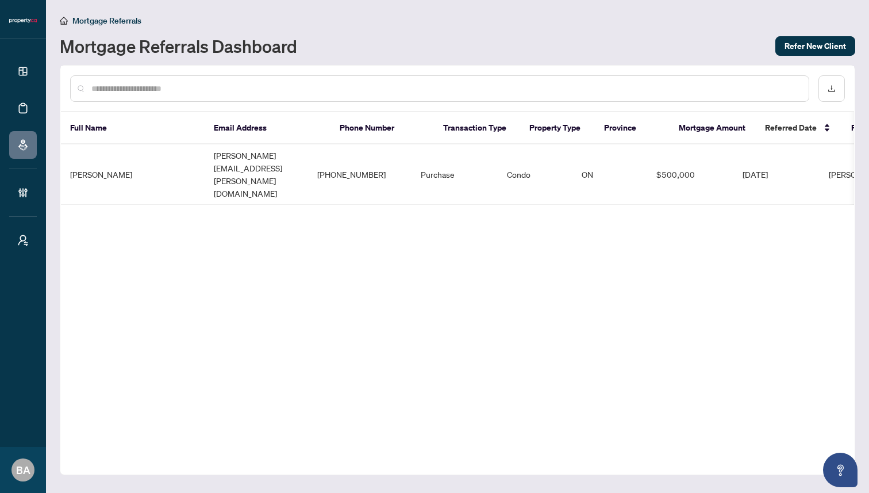
drag, startPoint x: 161, startPoint y: 170, endPoint x: 259, endPoint y: 170, distance: 98.3
click at [259, 170] on div "Full Name Email Address Phone Number Transaction Type Property Type Province Mo…" at bounding box center [457, 163] width 793 height 102
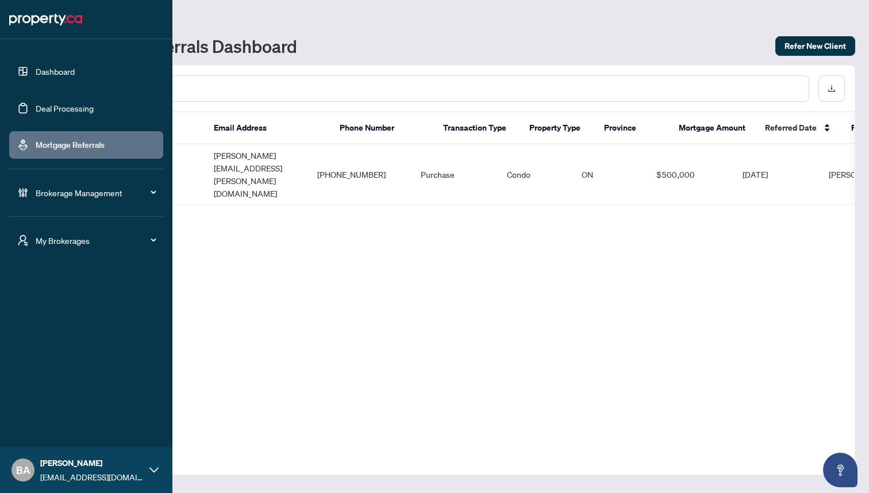
click at [49, 70] on link "Dashboard" at bounding box center [55, 71] width 39 height 10
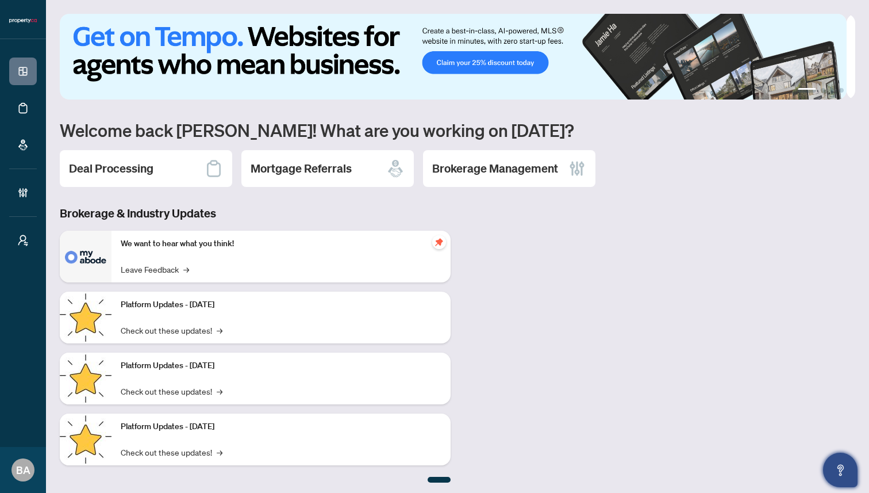
click at [838, 467] on icon "Open asap" at bounding box center [841, 468] width 6 height 8
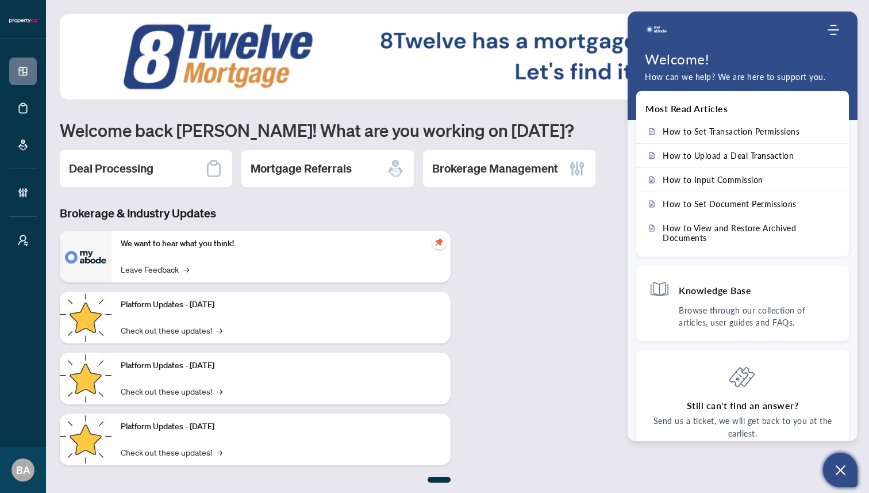
click at [731, 466] on div "Brokerage & Industry Updates We want to hear what you think! Leave Feedback → P…" at bounding box center [457, 343] width 809 height 277
click at [845, 464] on icon "Open asap" at bounding box center [841, 470] width 14 height 14
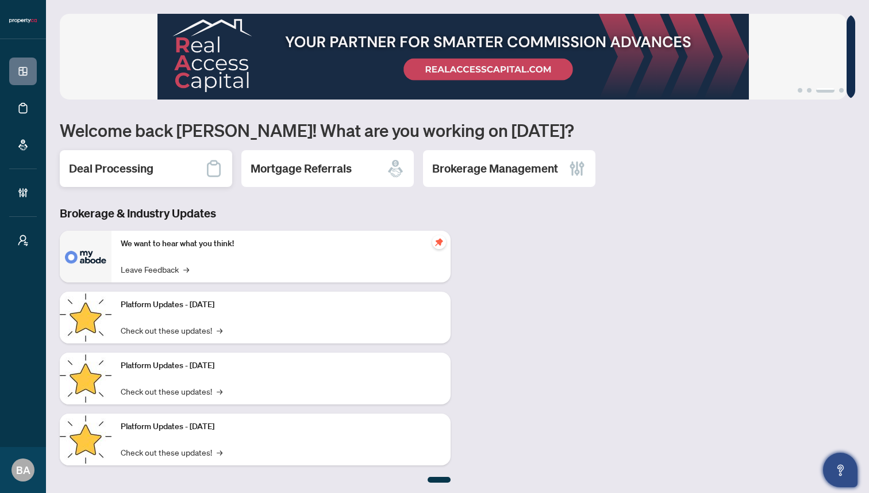
click at [105, 172] on h2 "Deal Processing" at bounding box center [111, 168] width 85 height 16
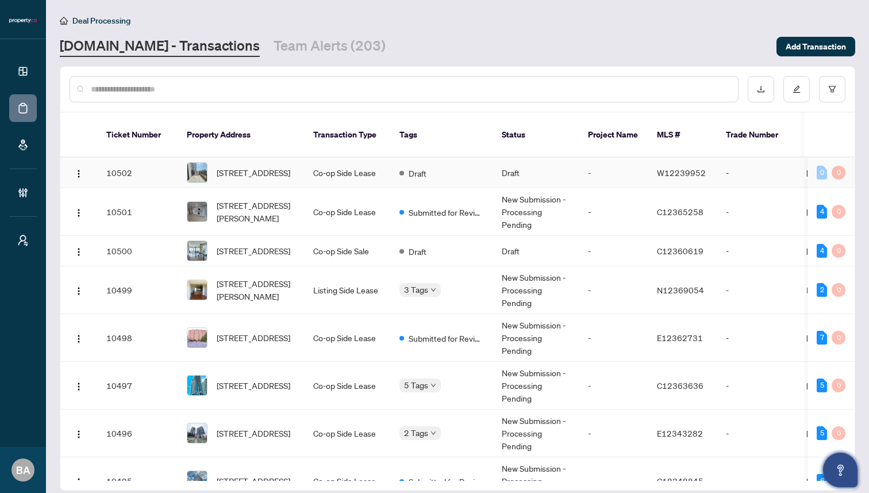
click at [155, 160] on td "10502" at bounding box center [137, 173] width 80 height 30
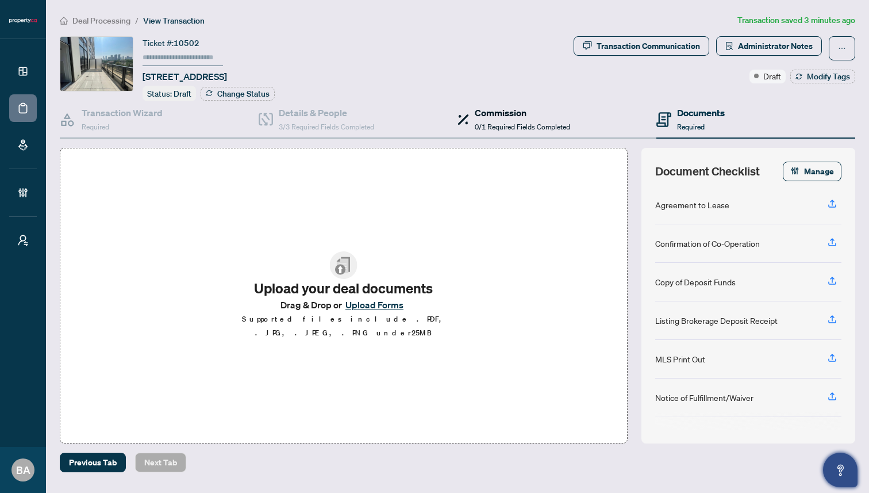
click at [496, 118] on div "Commission 0/1 Required Fields Completed" at bounding box center [522, 119] width 95 height 27
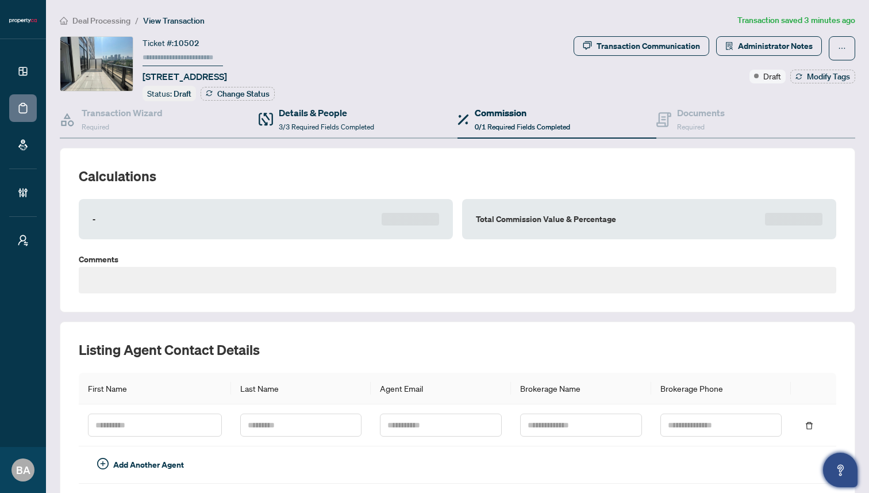
type textarea "**********"
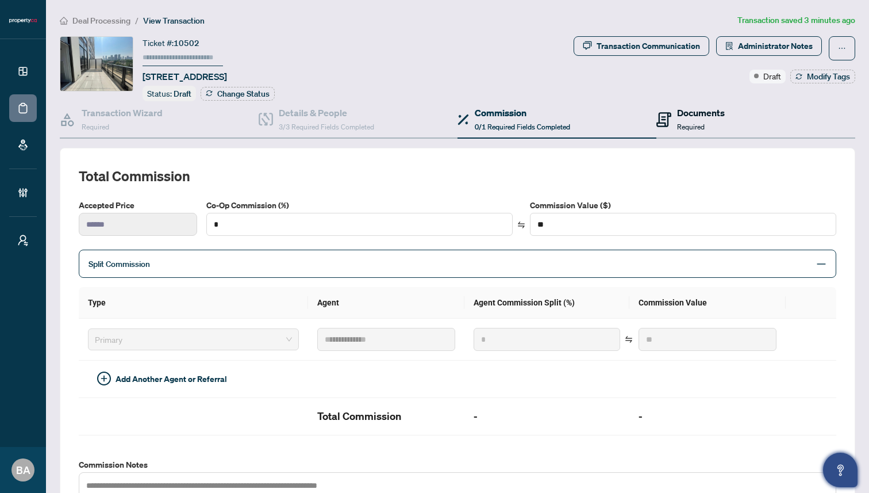
click at [694, 117] on h4 "Documents" at bounding box center [701, 113] width 48 height 14
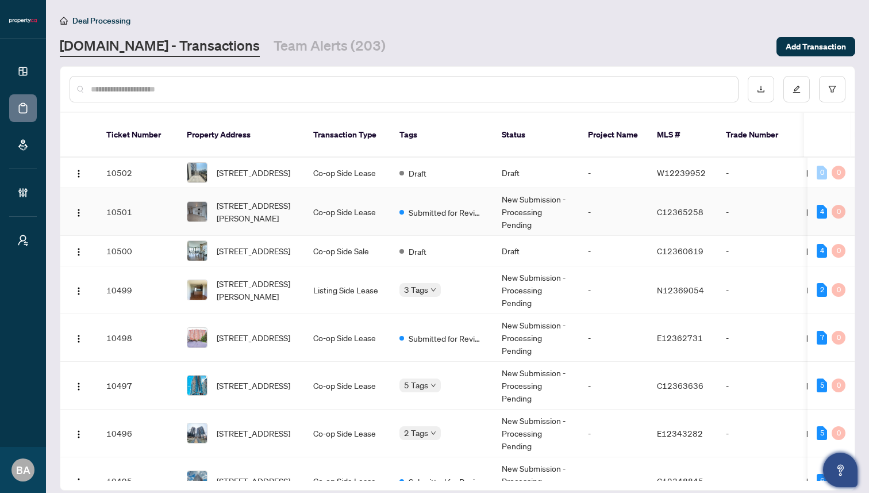
click at [340, 217] on td "Co-op Side Lease" at bounding box center [347, 212] width 86 height 48
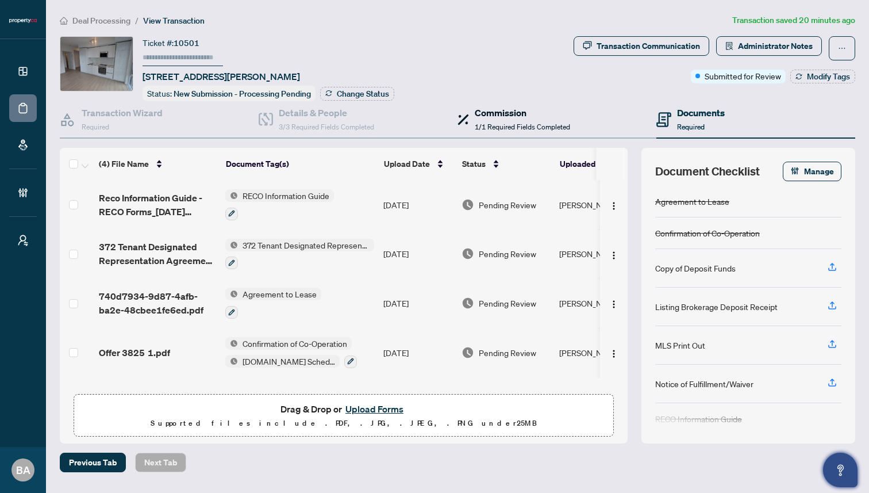
click at [493, 112] on h4 "Commission" at bounding box center [522, 113] width 95 height 14
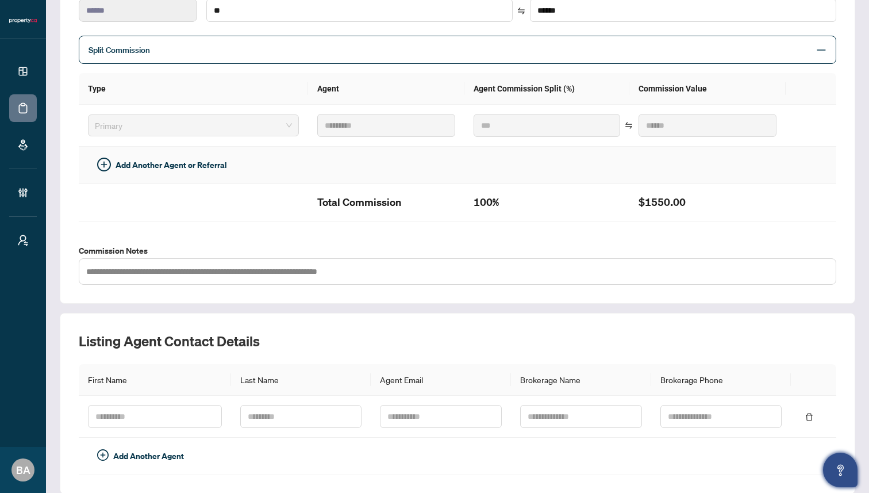
scroll to position [255, 0]
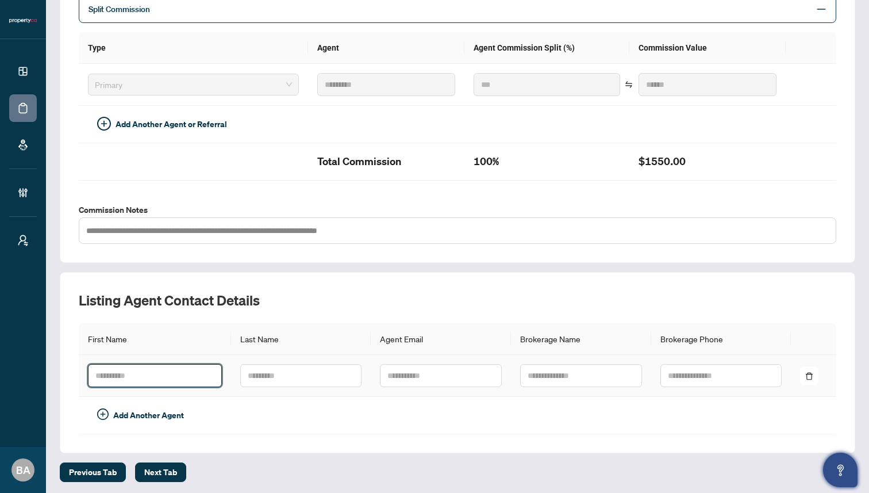
click at [199, 378] on input "text" at bounding box center [155, 375] width 134 height 23
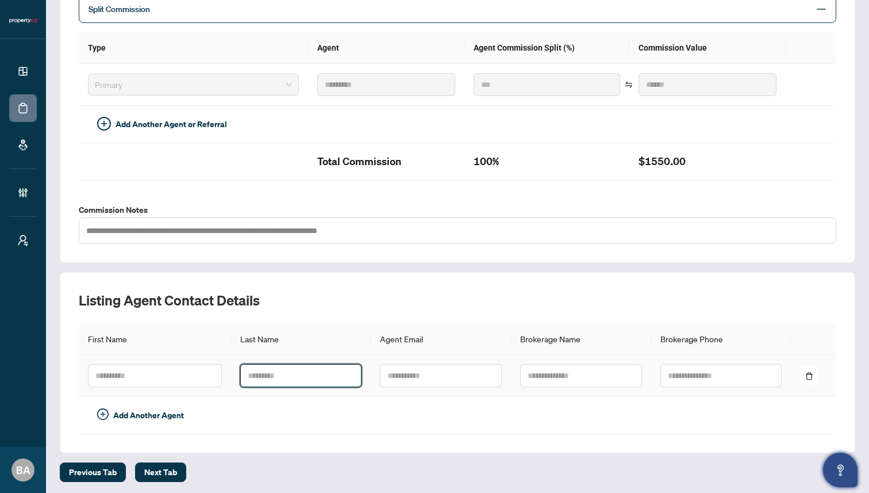
click at [327, 366] on input "text" at bounding box center [301, 375] width 122 height 23
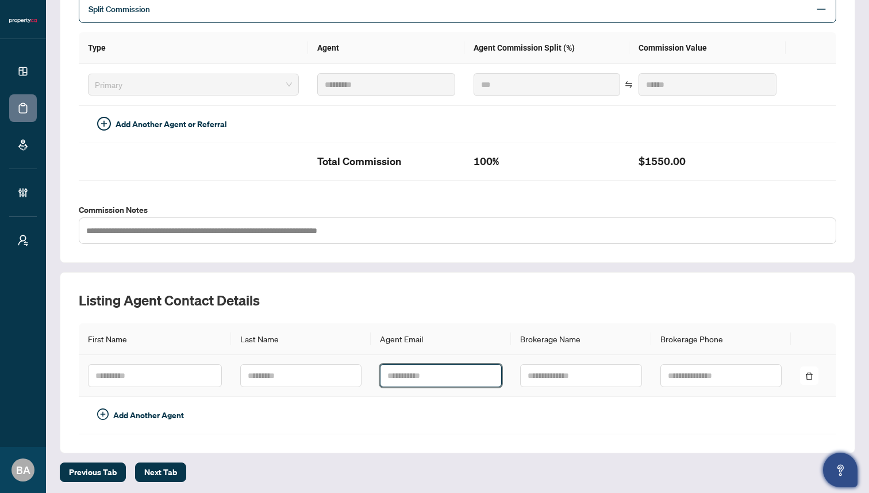
click at [428, 371] on input "text" at bounding box center [441, 375] width 122 height 23
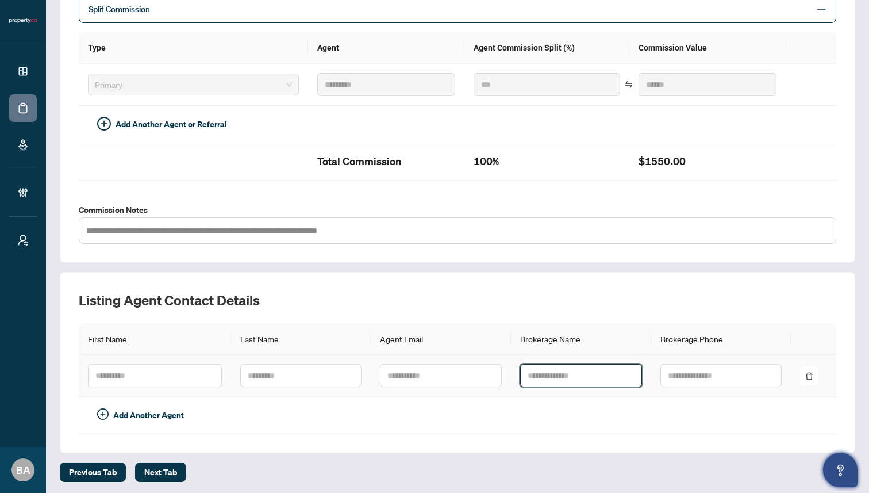
click at [570, 368] on input "text" at bounding box center [581, 375] width 122 height 23
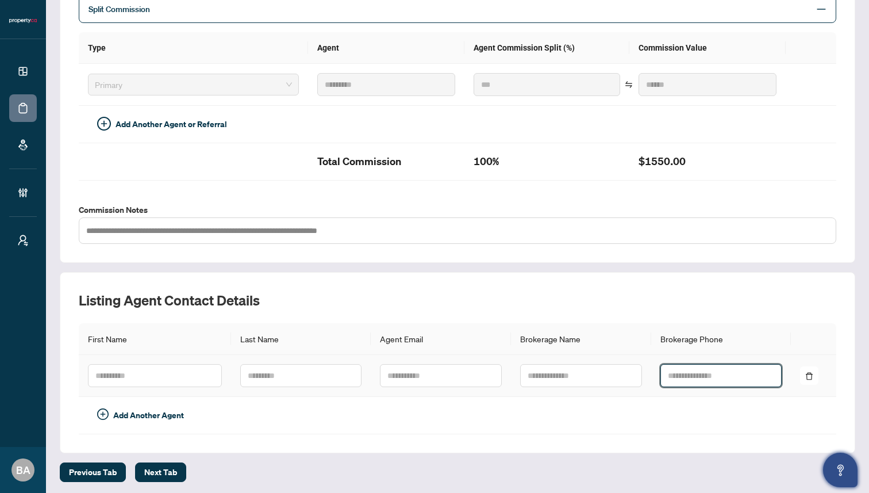
click at [712, 367] on input "text" at bounding box center [721, 375] width 122 height 23
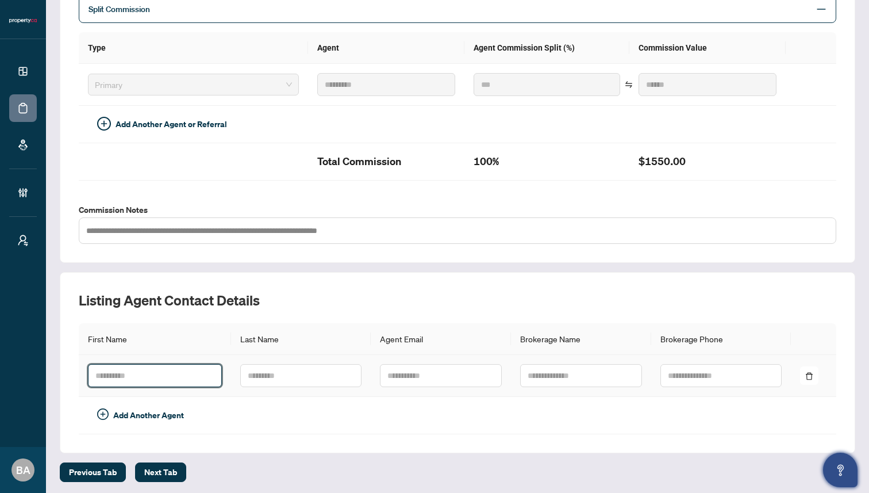
click at [187, 375] on input "text" at bounding box center [155, 375] width 134 height 23
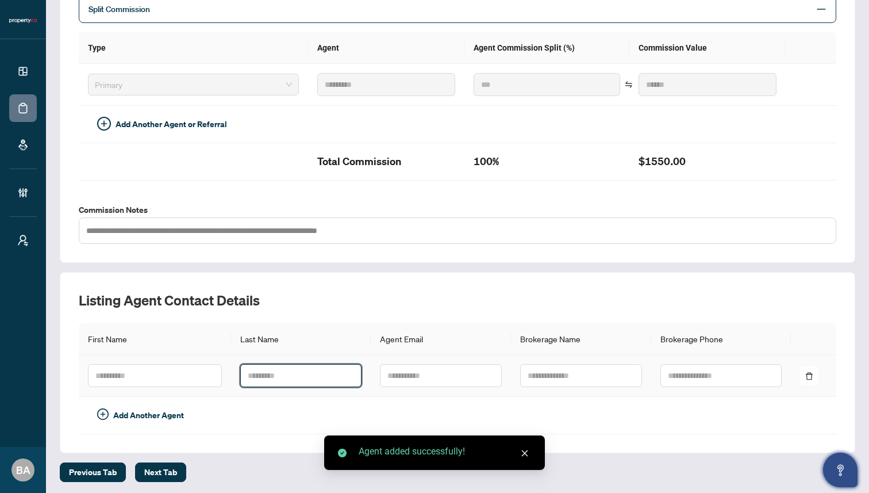
click at [314, 372] on input "text" at bounding box center [301, 375] width 122 height 23
click at [339, 379] on input "text" at bounding box center [301, 375] width 122 height 23
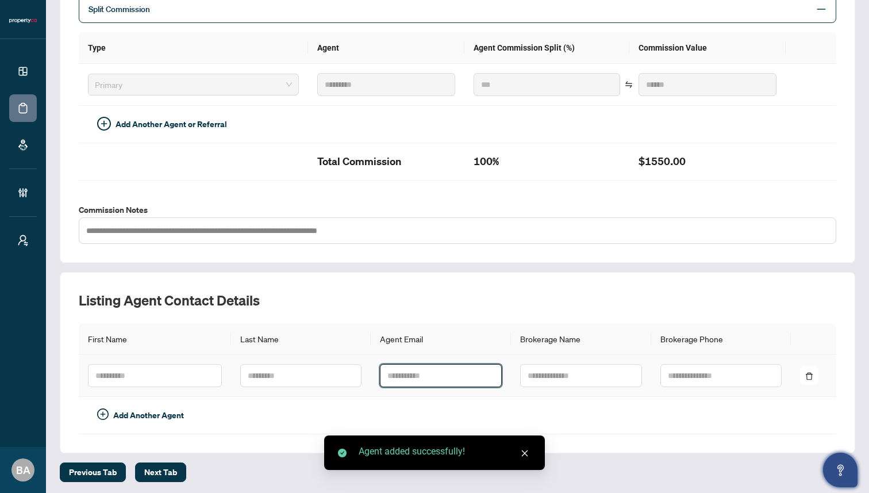
click at [415, 375] on input "text" at bounding box center [441, 375] width 122 height 23
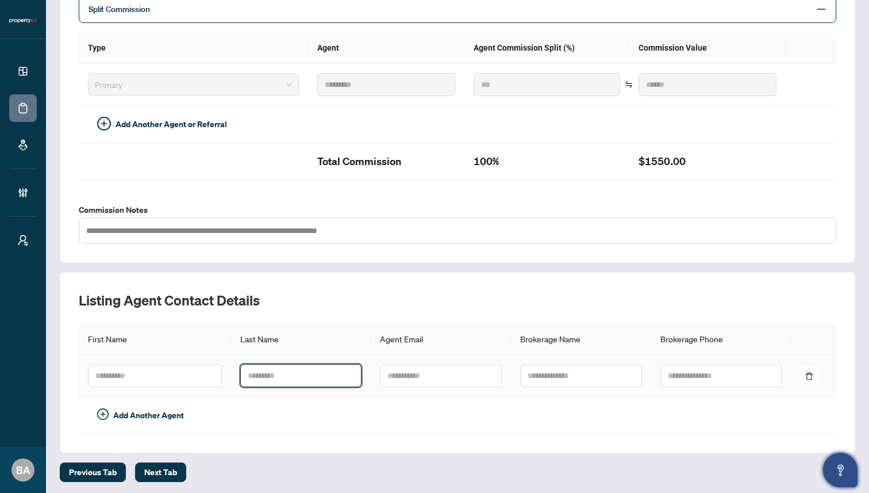
click at [318, 382] on input "text" at bounding box center [301, 375] width 122 height 23
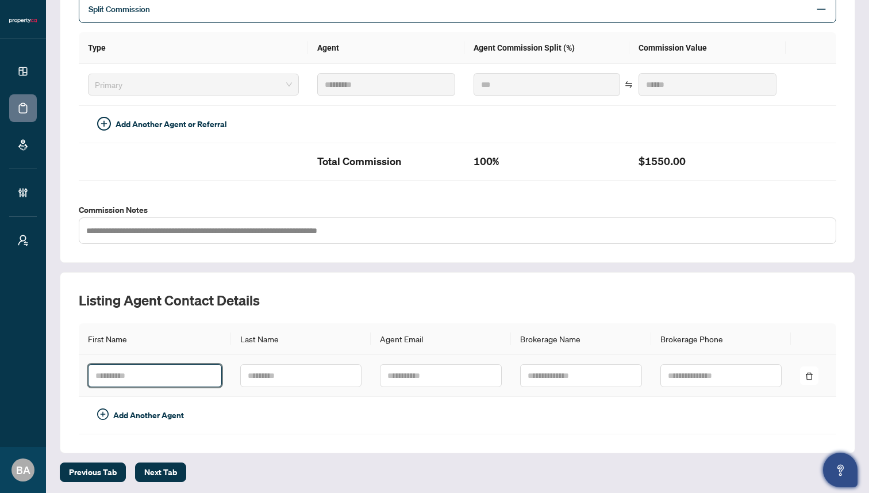
click at [166, 378] on input "text" at bounding box center [155, 375] width 134 height 23
click at [279, 360] on td at bounding box center [301, 376] width 140 height 42
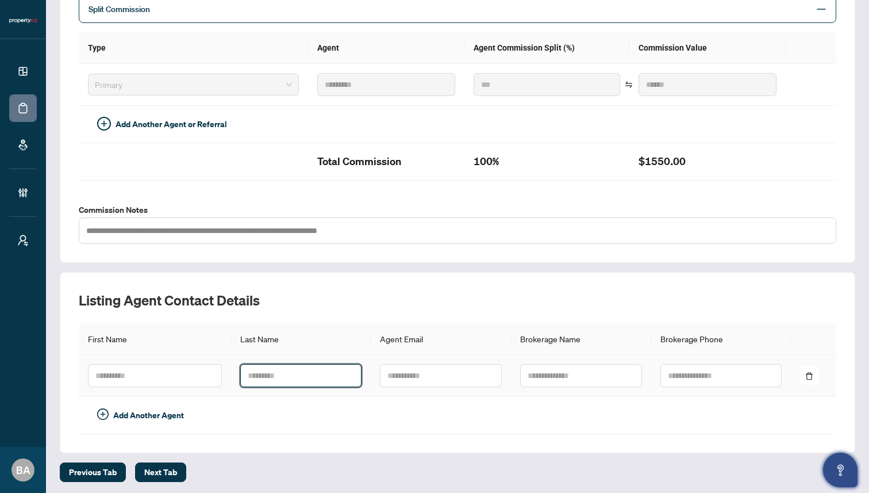
click at [298, 371] on input "text" at bounding box center [301, 375] width 122 height 23
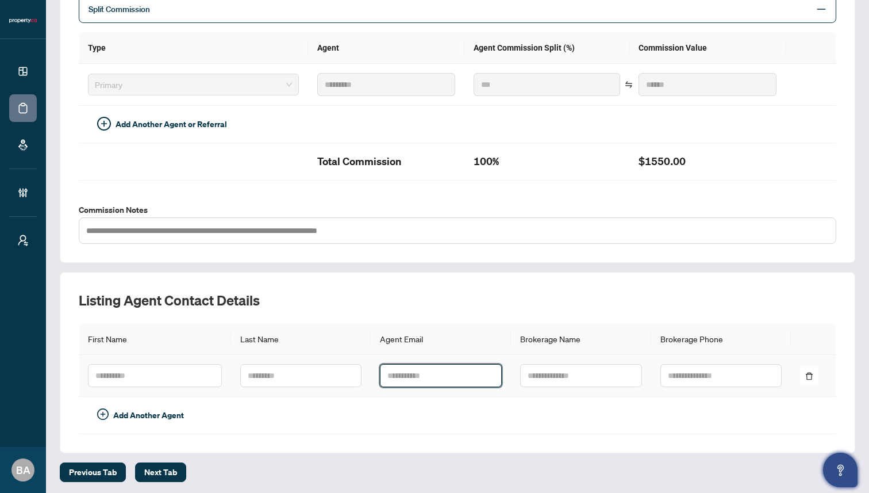
click at [424, 370] on input "text" at bounding box center [441, 375] width 122 height 23
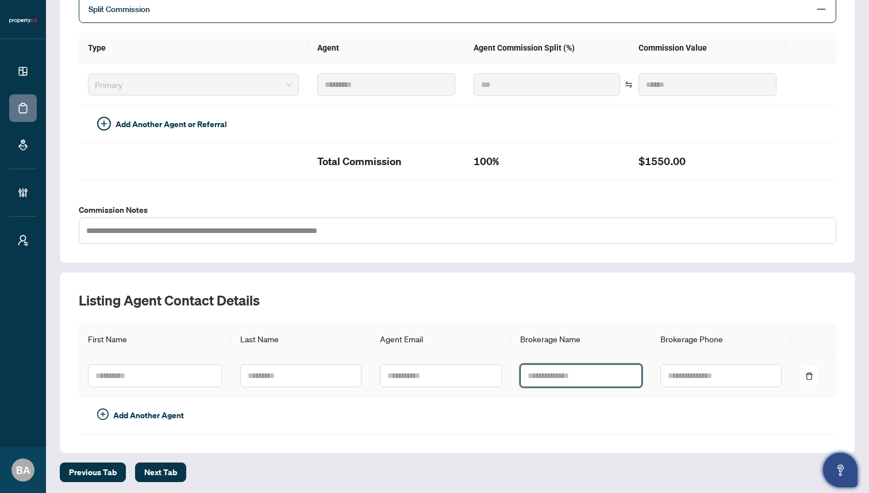
click at [550, 371] on input "text" at bounding box center [581, 375] width 122 height 23
click at [404, 409] on td at bounding box center [441, 415] width 140 height 37
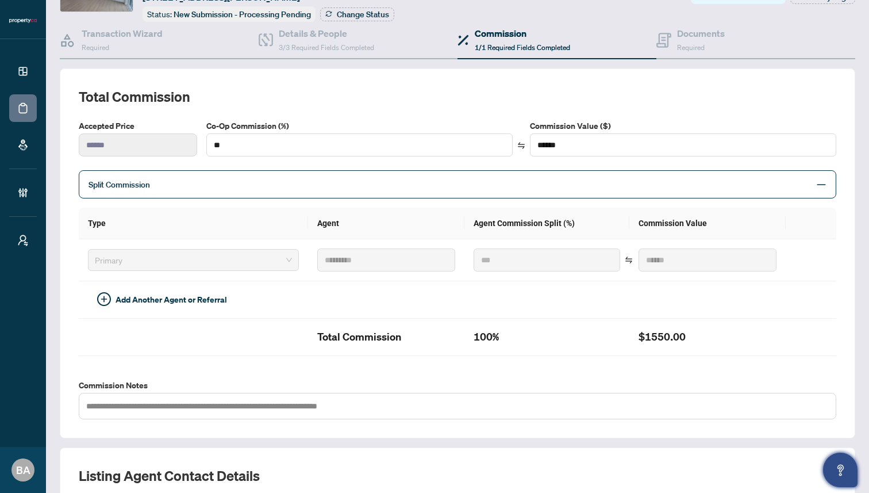
scroll to position [0, 0]
